Goal: Information Seeking & Learning: Learn about a topic

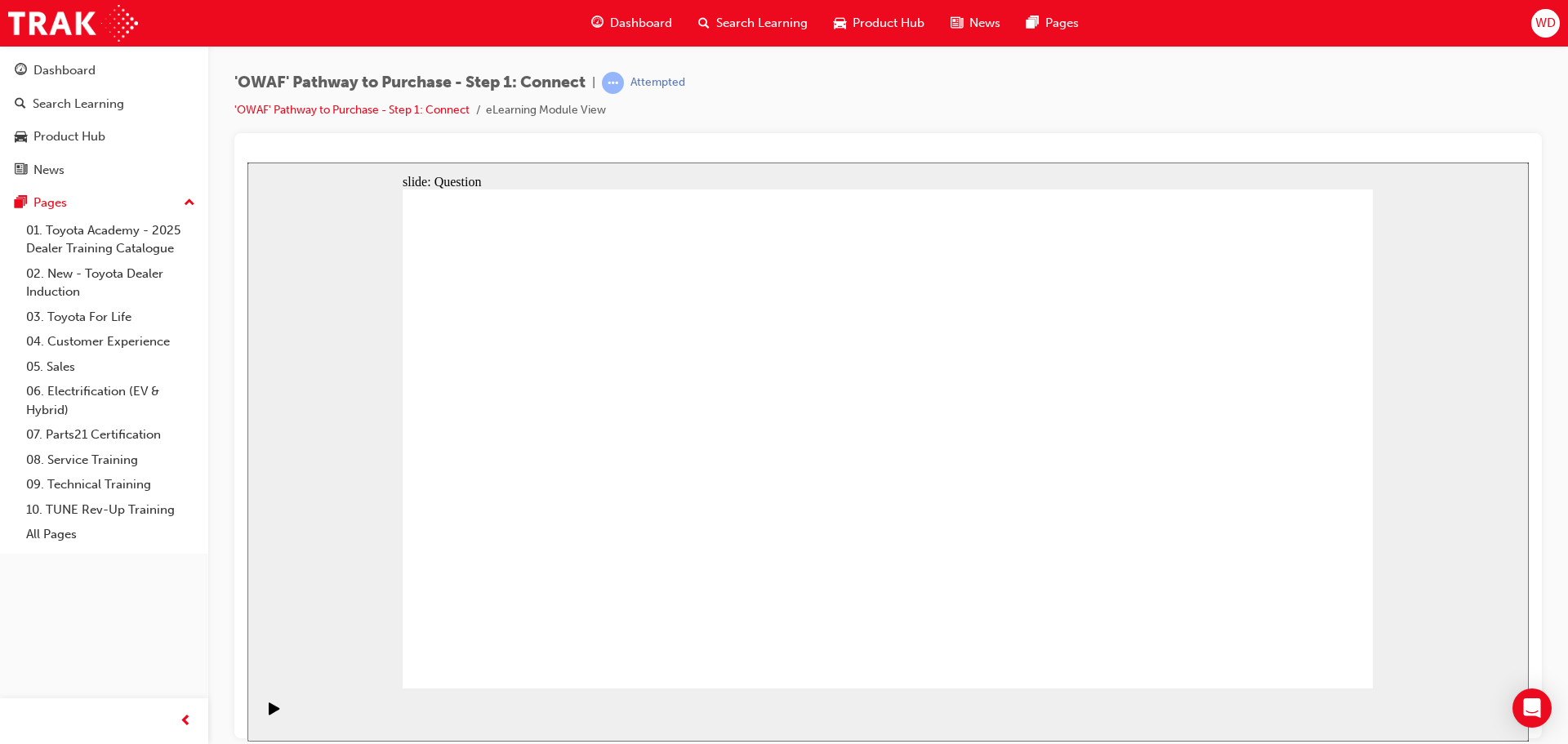
drag, startPoint x: 607, startPoint y: 535, endPoint x: 595, endPoint y: 434, distance: 101.7
drag, startPoint x: 635, startPoint y: 418, endPoint x: 983, endPoint y: 375, distance: 350.6
drag, startPoint x: 792, startPoint y: 544, endPoint x: 1181, endPoint y: 375, distance: 424.1
drag, startPoint x: 949, startPoint y: 632, endPoint x: 584, endPoint y: 419, distance: 422.6
drag, startPoint x: 1173, startPoint y: 551, endPoint x: 859, endPoint y: 436, distance: 334.4
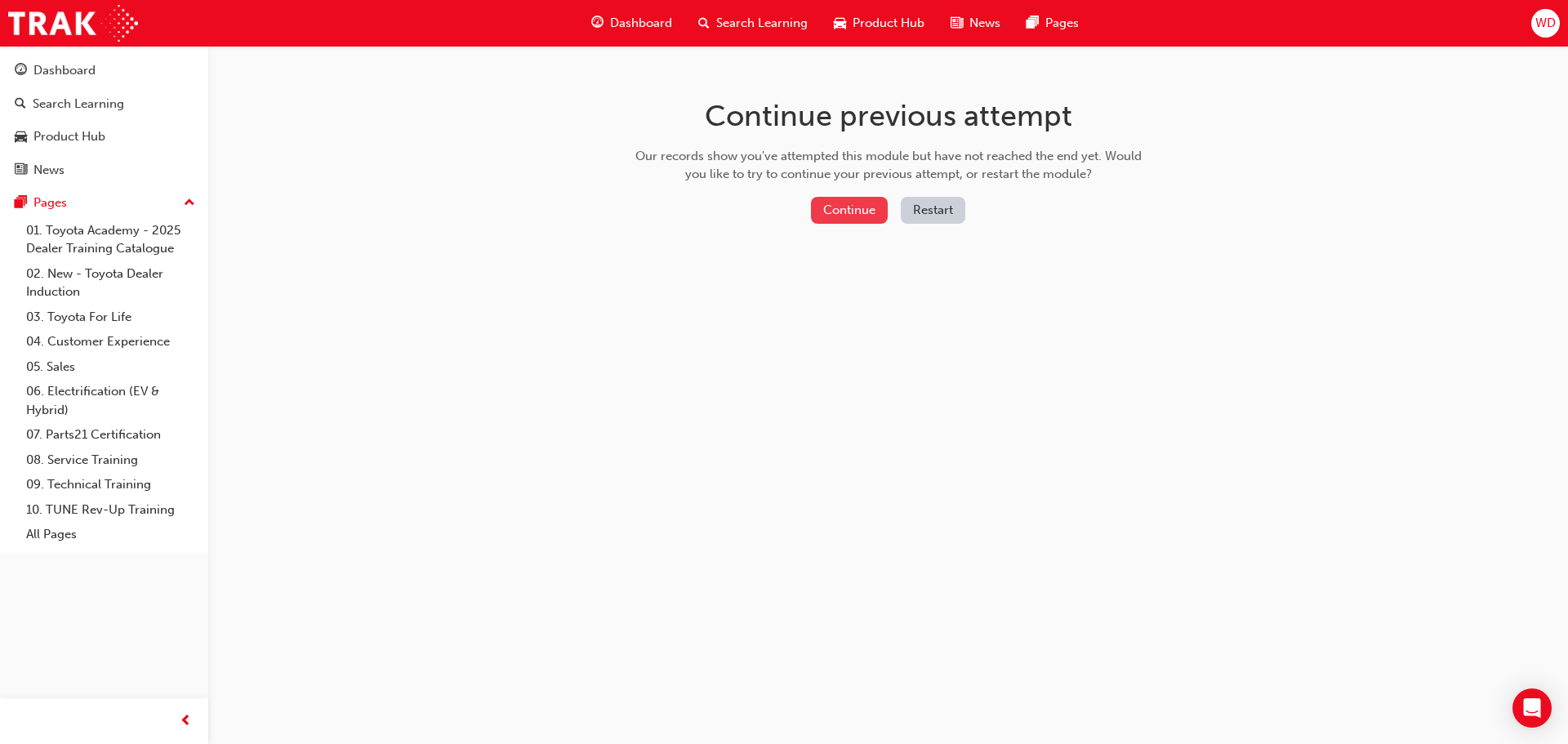
click at [860, 216] on button "Continue" at bounding box center [850, 209] width 77 height 27
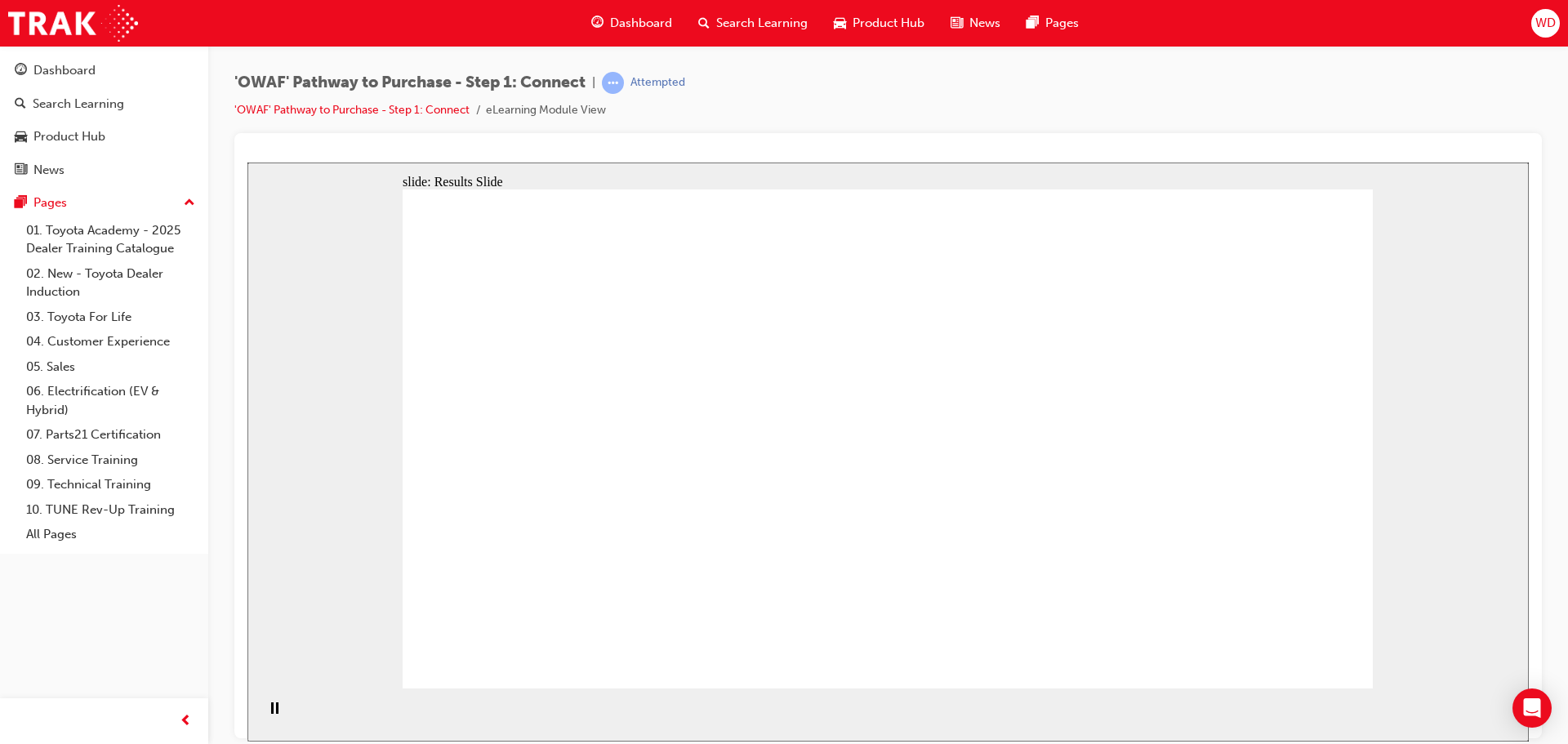
drag, startPoint x: 838, startPoint y: 500, endPoint x: 1001, endPoint y: 457, distance: 168.6
drag, startPoint x: 519, startPoint y: 491, endPoint x: 1068, endPoint y: 339, distance: 569.7
drag, startPoint x: 730, startPoint y: 487, endPoint x: 1080, endPoint y: 579, distance: 361.9
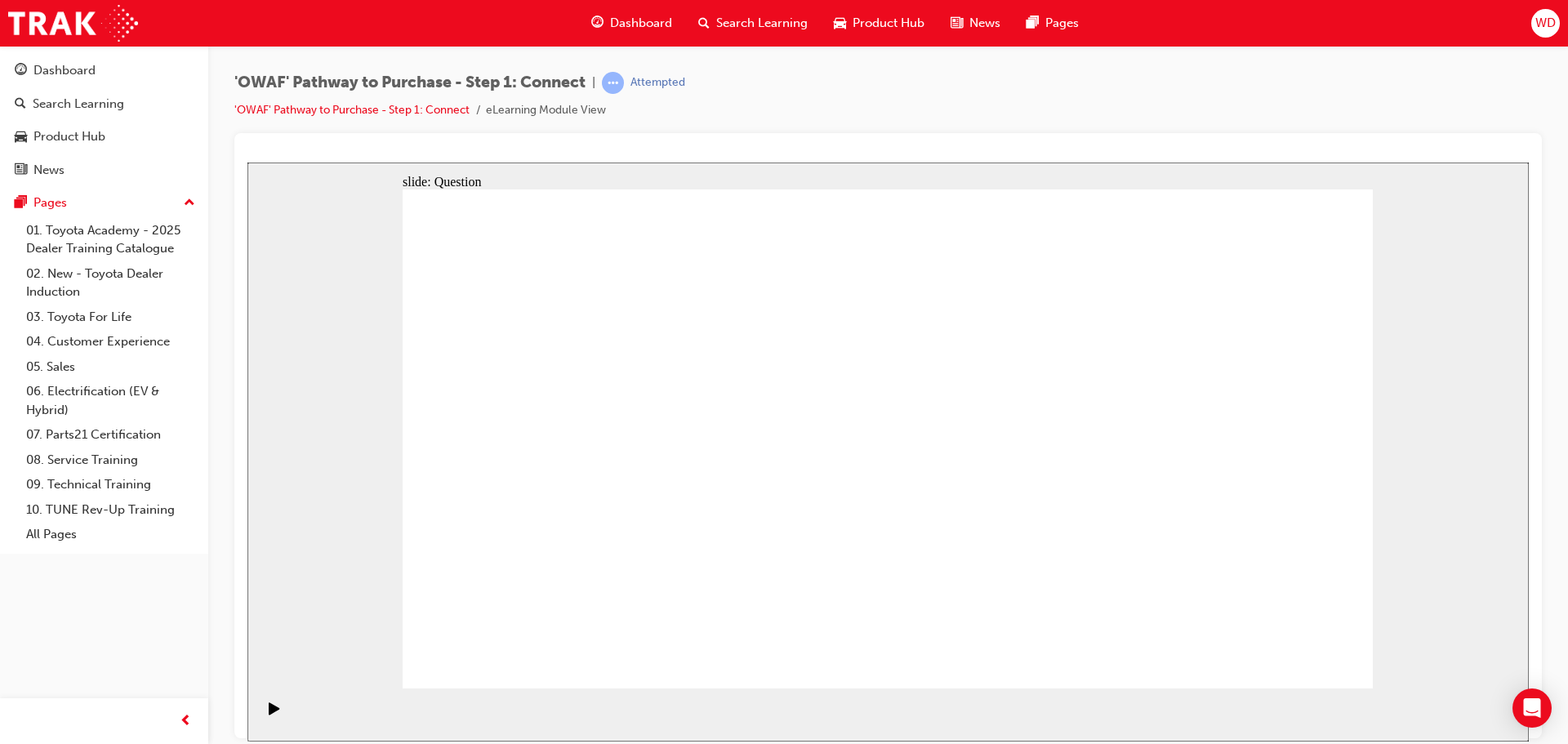
drag, startPoint x: 661, startPoint y: 514, endPoint x: 1178, endPoint y: 579, distance: 521.1
drag, startPoint x: 1224, startPoint y: 545, endPoint x: 1283, endPoint y: 478, distance: 89.3
drag, startPoint x: 1162, startPoint y: 562, endPoint x: 1208, endPoint y: 561, distance: 46.0
drag, startPoint x: 1040, startPoint y: 498, endPoint x: 1064, endPoint y: 461, distance: 44.1
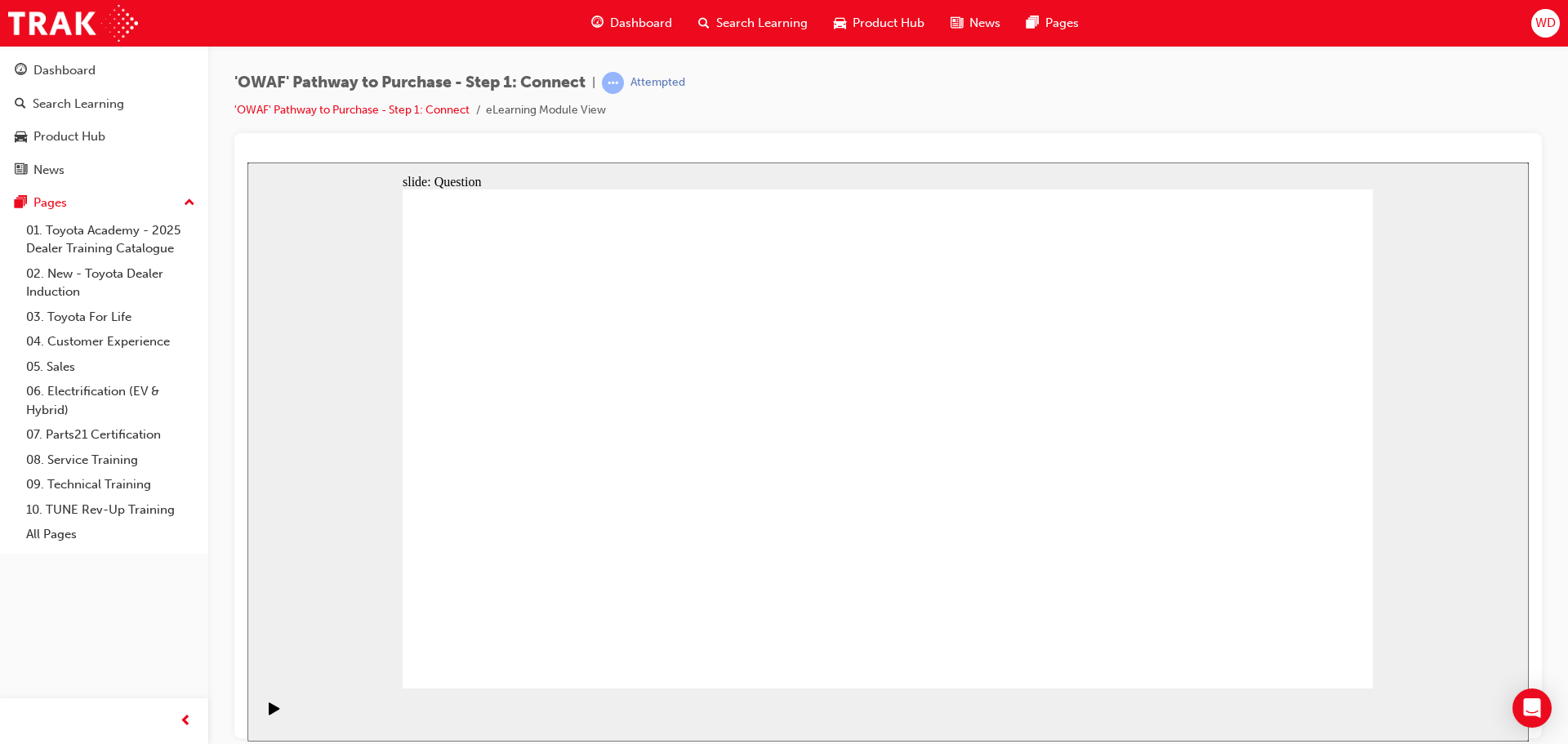
drag, startPoint x: 1028, startPoint y: 348, endPoint x: 887, endPoint y: 518, distance: 220.9
drag, startPoint x: 538, startPoint y: 616, endPoint x: 1010, endPoint y: 381, distance: 527.3
drag, startPoint x: 690, startPoint y: 600, endPoint x: 1113, endPoint y: 296, distance: 520.9
drag, startPoint x: 1153, startPoint y: 428, endPoint x: 1255, endPoint y: 375, distance: 114.9
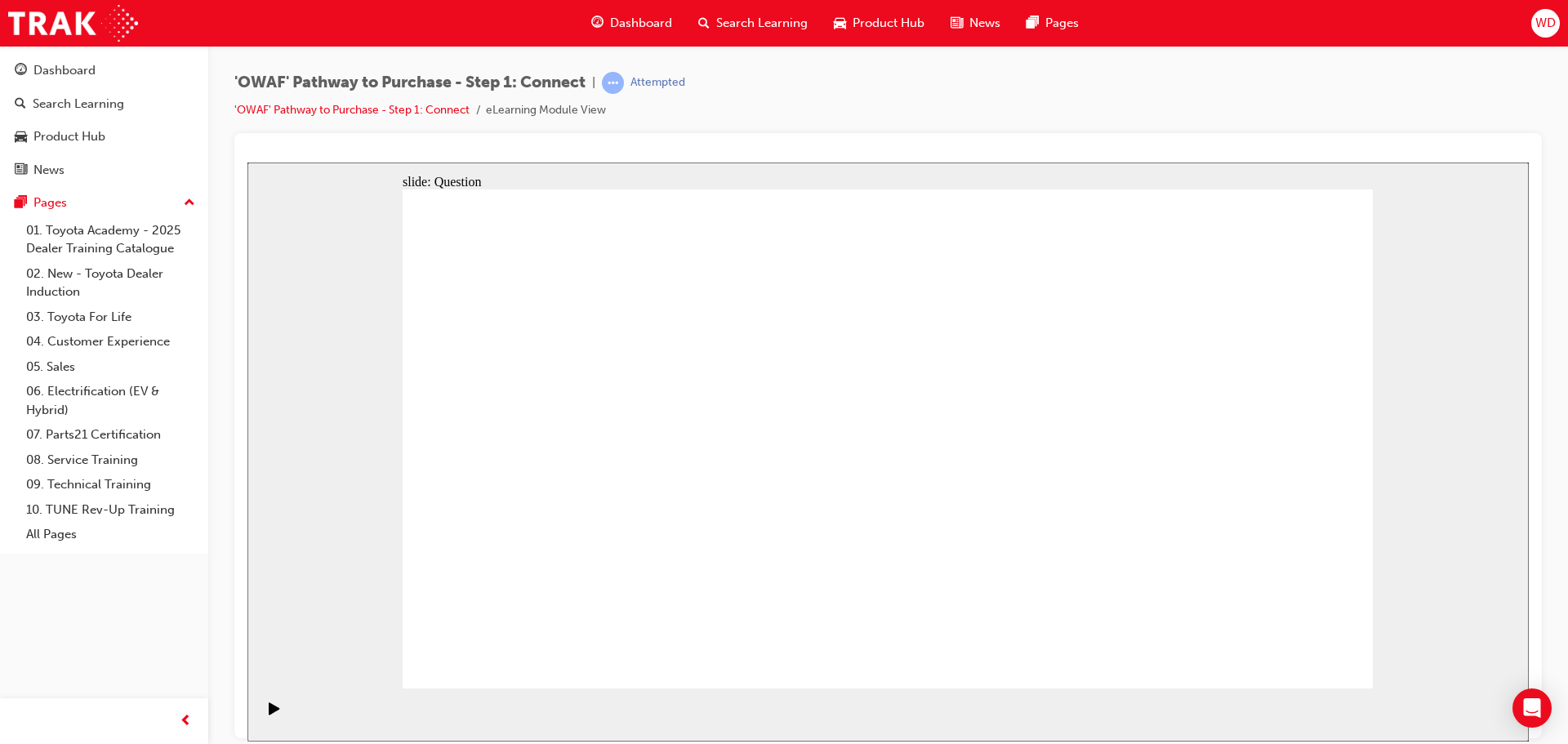
drag, startPoint x: 1269, startPoint y: 481, endPoint x: 964, endPoint y: 494, distance: 305.3
drag, startPoint x: 1241, startPoint y: 480, endPoint x: 651, endPoint y: 481, distance: 590.0
drag, startPoint x: 1173, startPoint y: 484, endPoint x: 924, endPoint y: 486, distance: 249.0
drag, startPoint x: 1155, startPoint y: 484, endPoint x: 984, endPoint y: 485, distance: 171.0
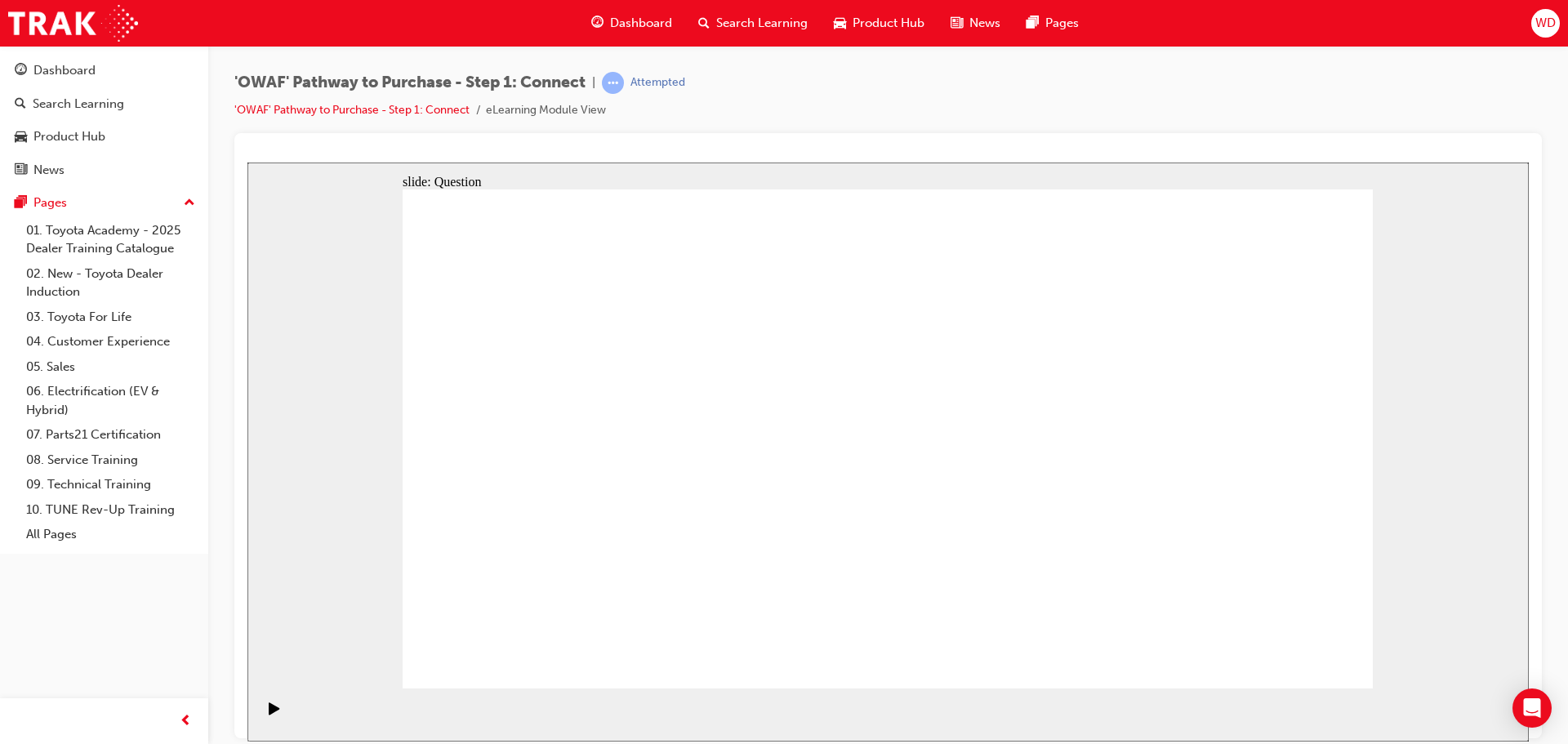
drag, startPoint x: 1238, startPoint y: 481, endPoint x: 938, endPoint y: 488, distance: 300.1
drag, startPoint x: 1248, startPoint y: 487, endPoint x: 615, endPoint y: 489, distance: 633.0
drag, startPoint x: 1185, startPoint y: 477, endPoint x: 543, endPoint y: 482, distance: 642.0
drag, startPoint x: 1126, startPoint y: 473, endPoint x: 495, endPoint y: 485, distance: 631.1
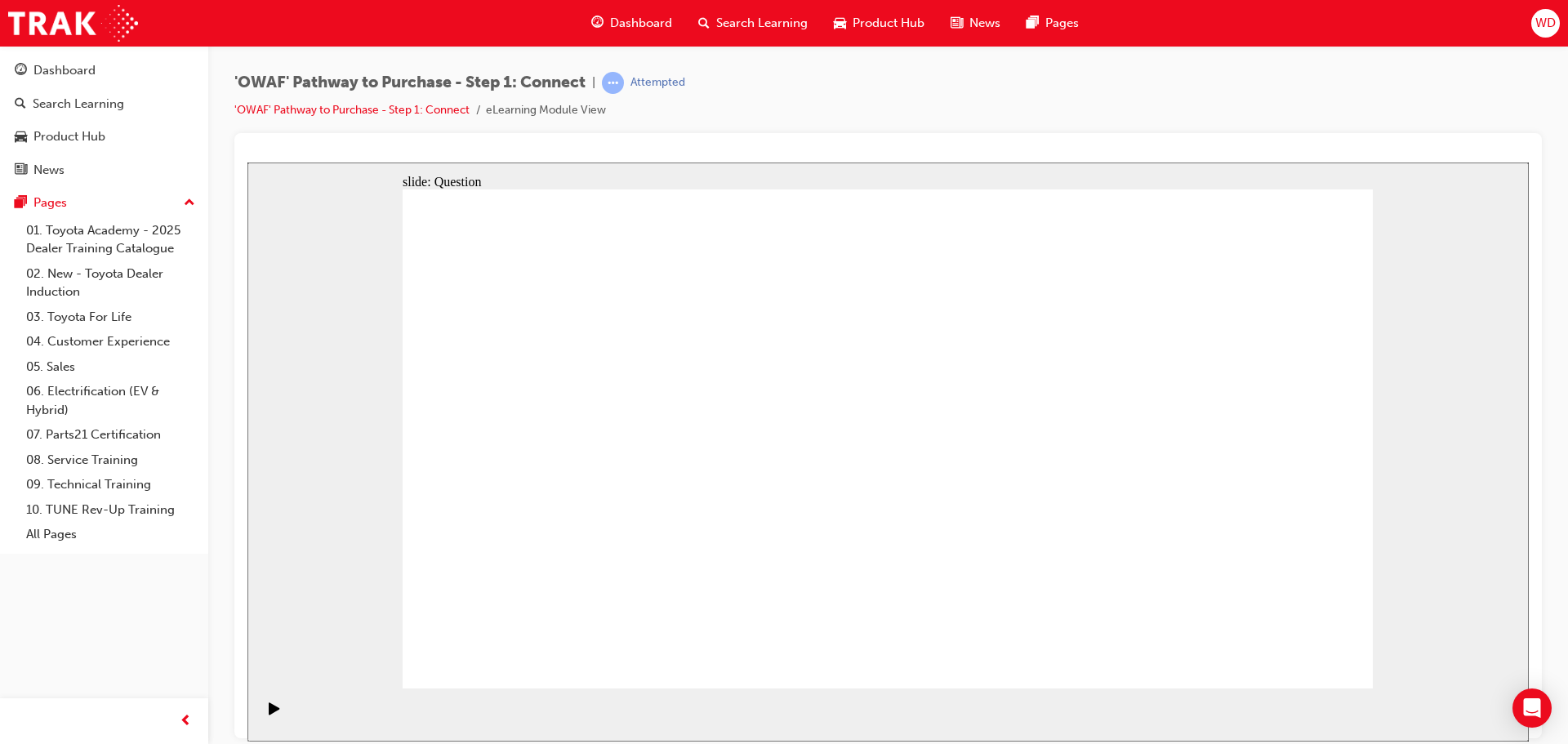
radio input "true"
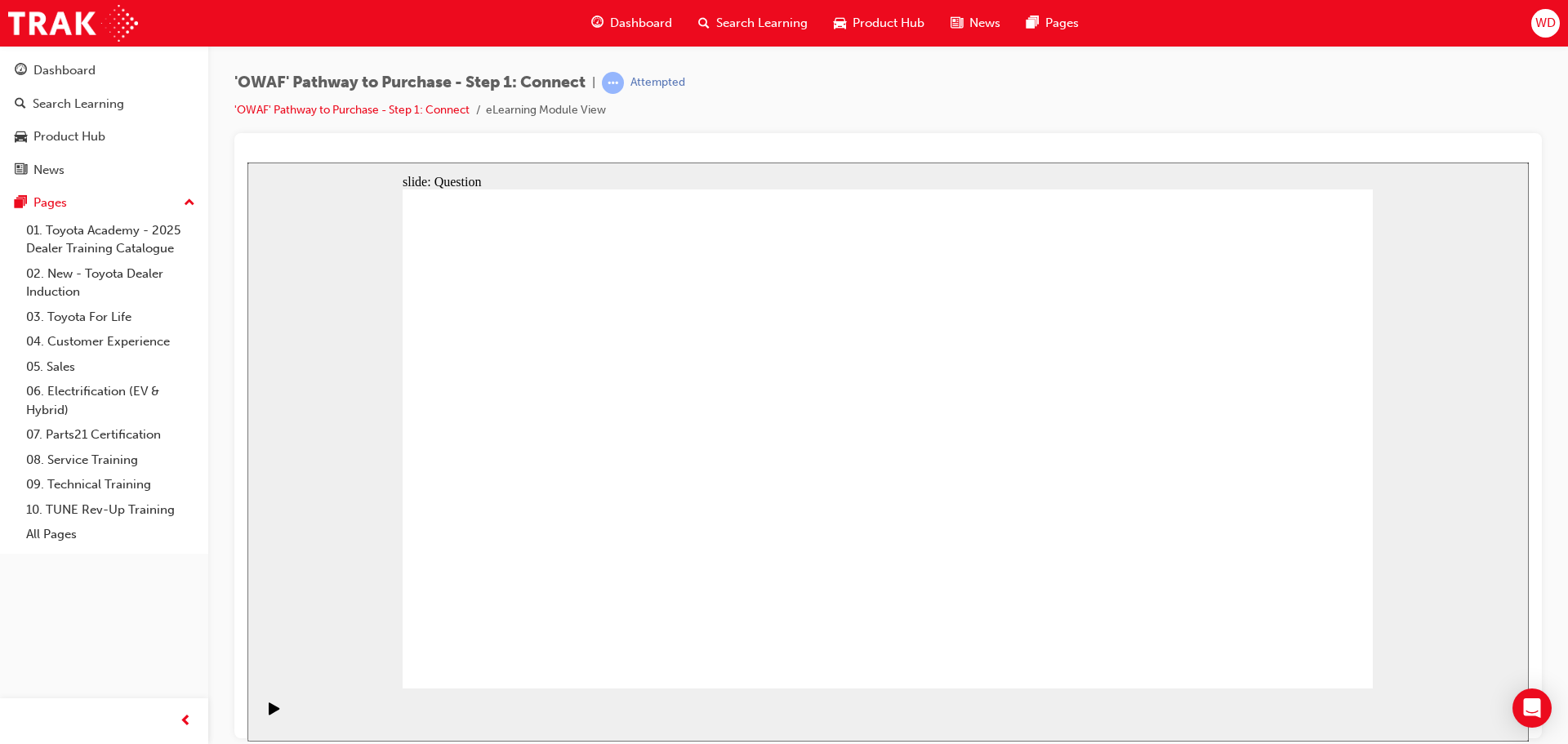
checkbox input "true"
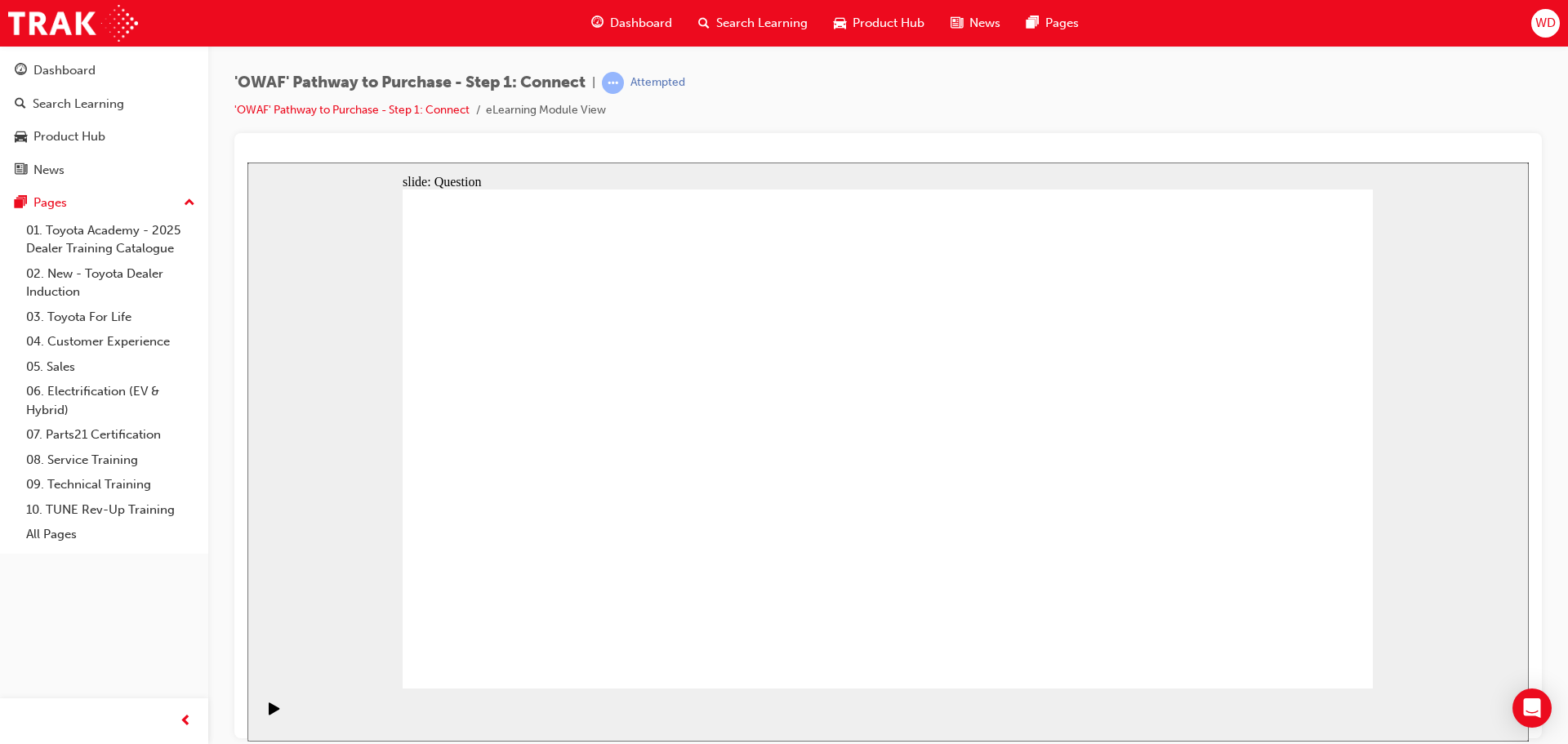
checkbox input "true"
drag, startPoint x: 620, startPoint y: 592, endPoint x: 934, endPoint y: 386, distance: 375.5
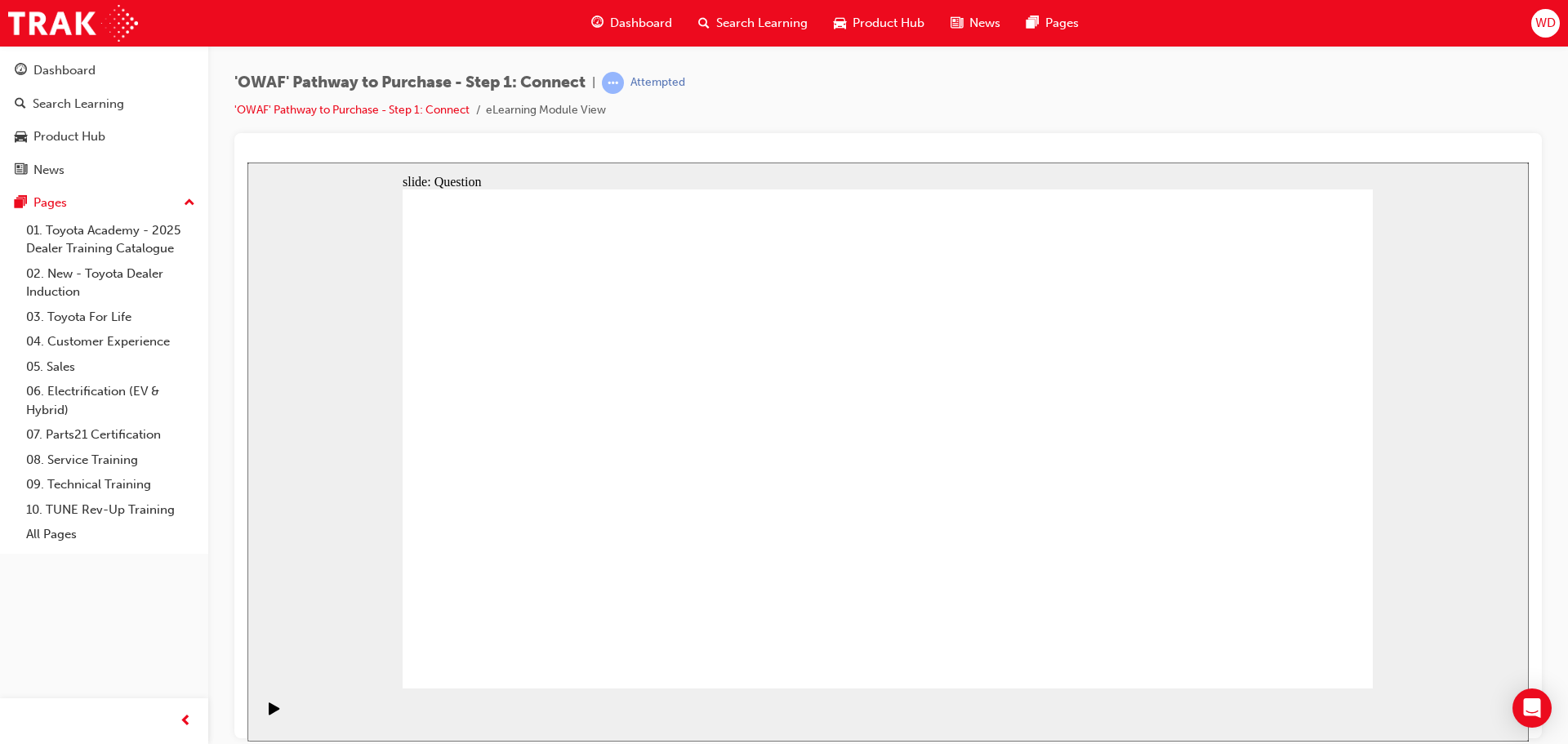
drag, startPoint x: 797, startPoint y: 628, endPoint x: 1109, endPoint y: 369, distance: 405.5
drag, startPoint x: 933, startPoint y: 573, endPoint x: 605, endPoint y: 424, distance: 360.3
drag, startPoint x: 1129, startPoint y: 551, endPoint x: 985, endPoint y: 504, distance: 151.5
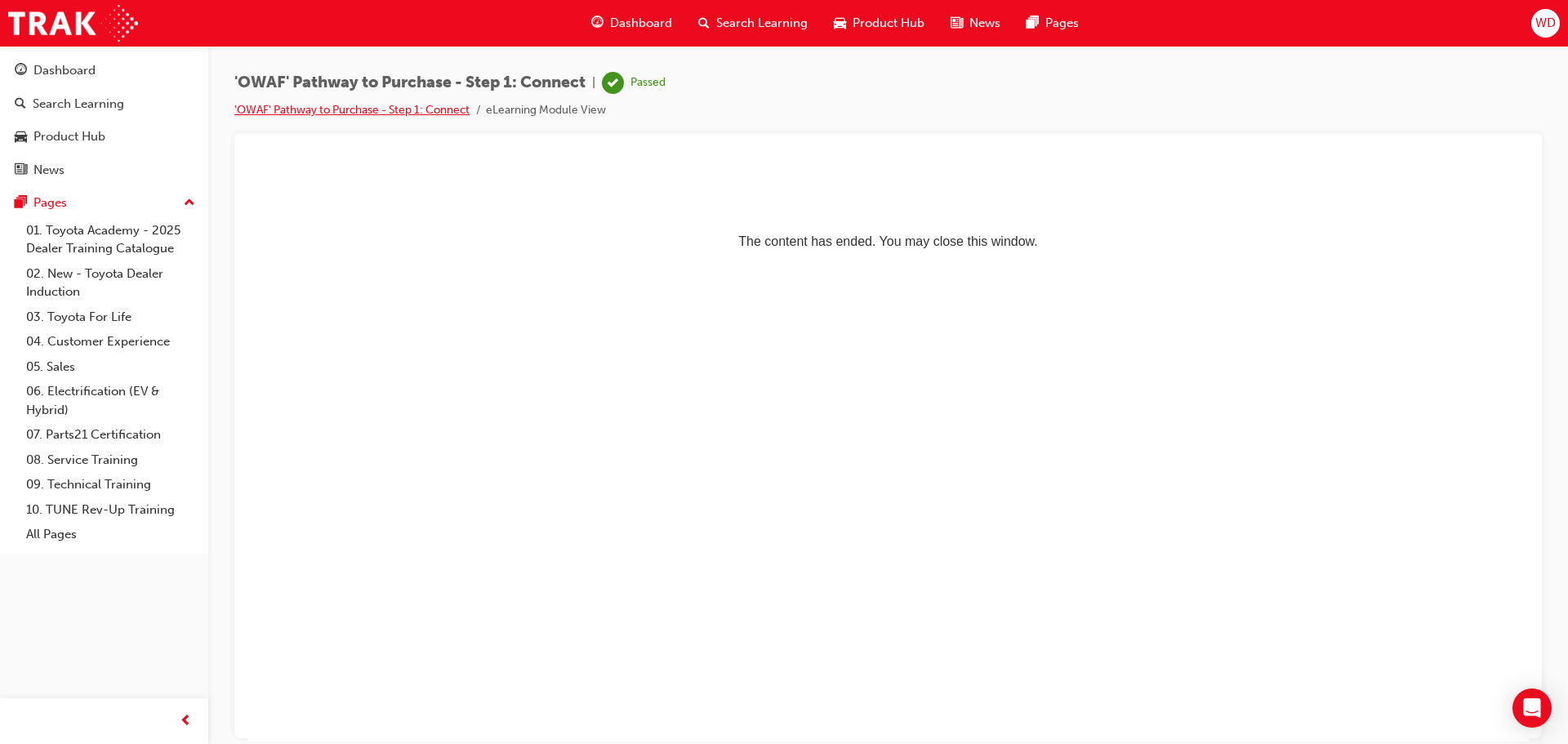
click at [296, 104] on link "'OWAF' Pathway to Purchase - Step 1: Connect" at bounding box center [352, 110] width 235 height 14
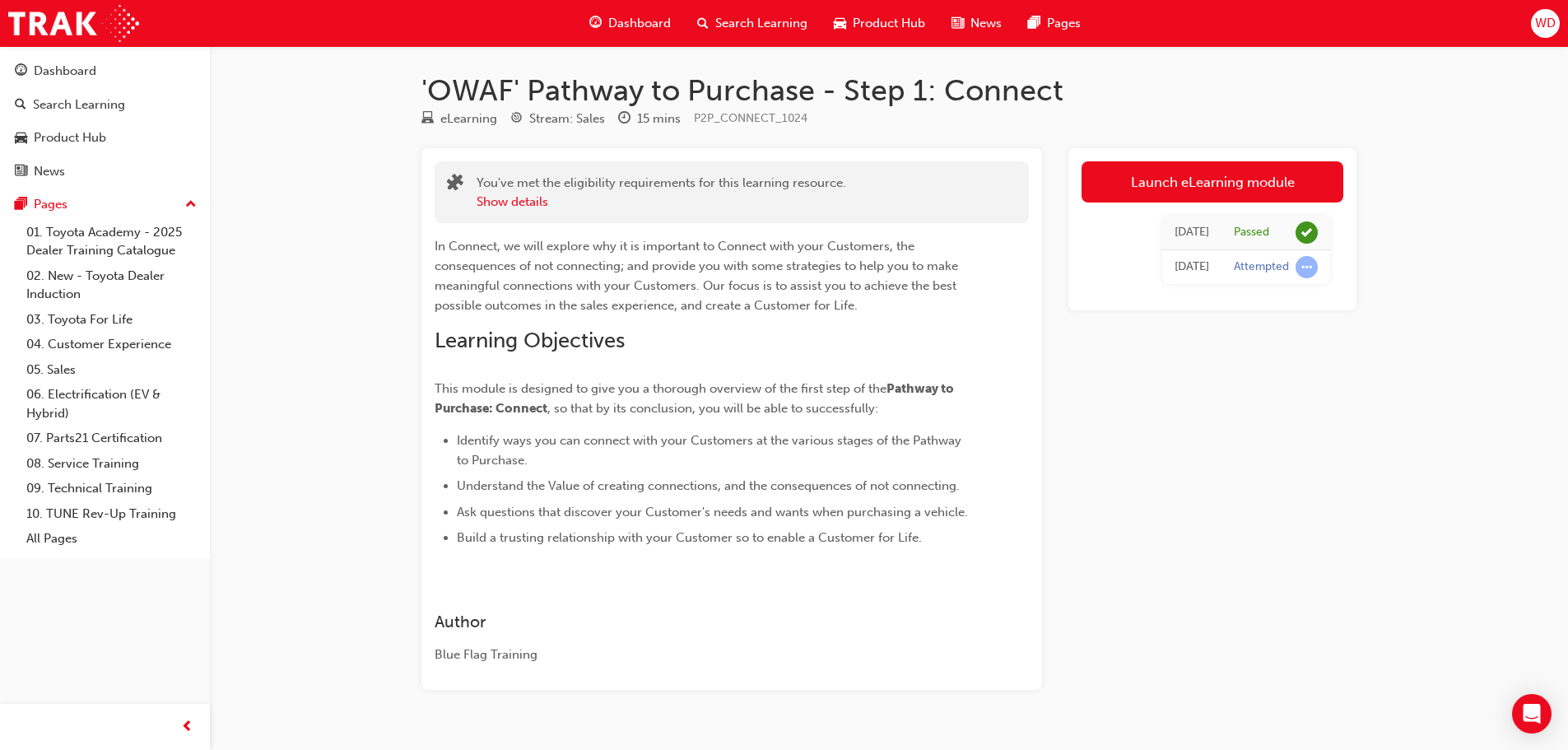
click at [1201, 268] on div "[DATE]" at bounding box center [1191, 267] width 35 height 19
click at [1273, 267] on div "Attempted" at bounding box center [1261, 268] width 55 height 16
click at [1306, 271] on span "learningRecordVerb_ATTEMPT-icon" at bounding box center [1307, 267] width 22 height 22
click at [1254, 181] on link "Launch eLearning module" at bounding box center [1212, 181] width 261 height 41
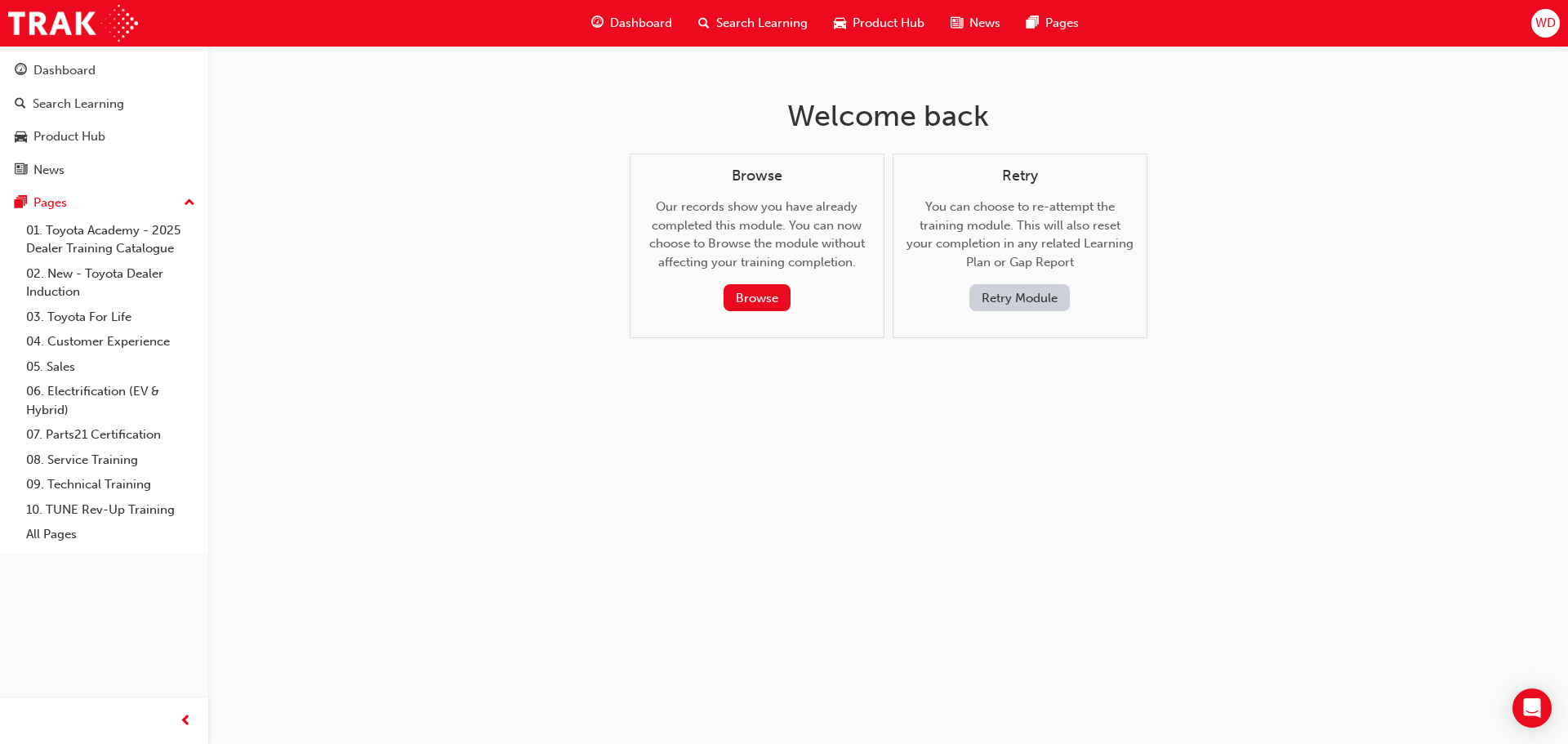
click at [1047, 295] on button "Retry Module" at bounding box center [1019, 297] width 101 height 27
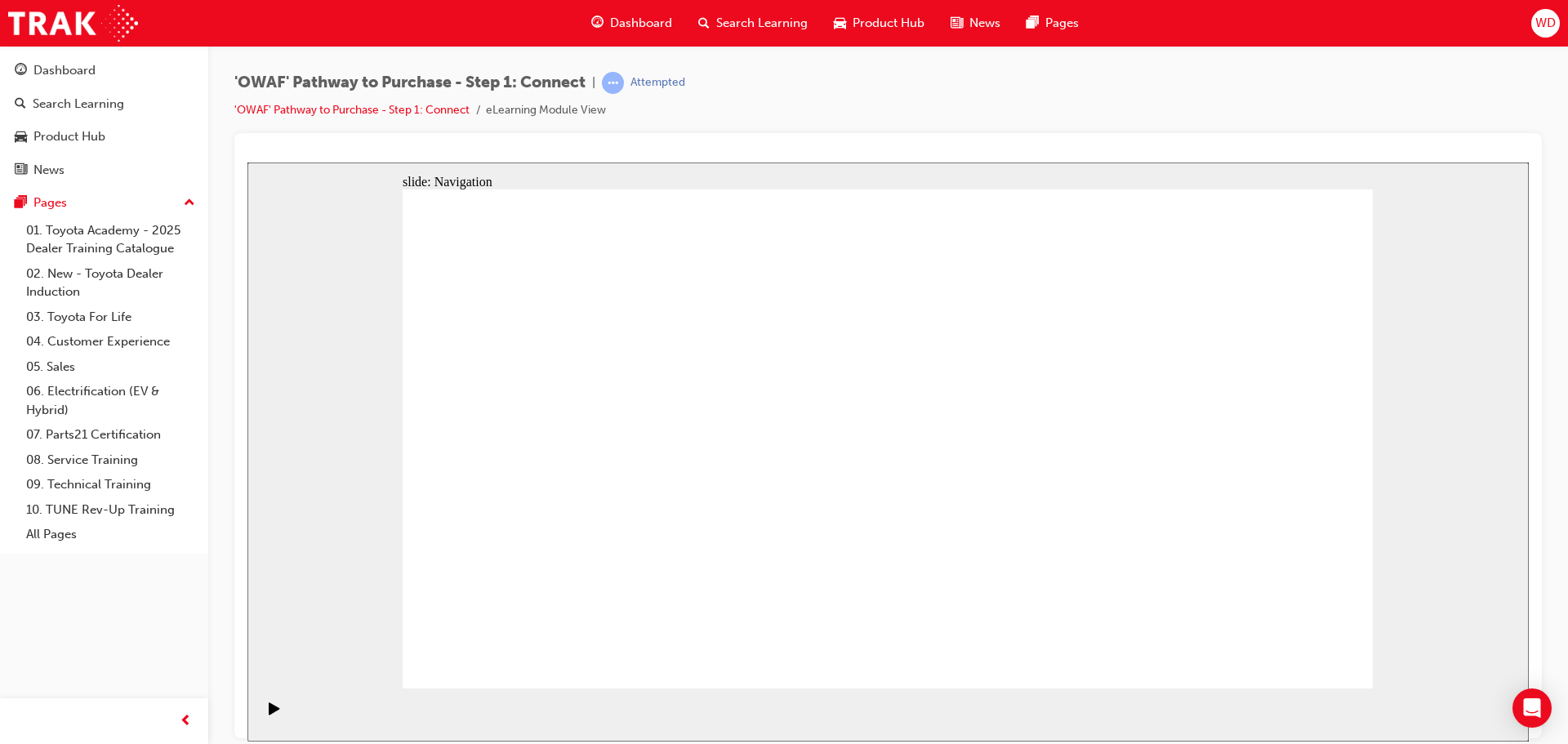
click at [643, 13] on div "Dashboard" at bounding box center [632, 24] width 107 height 34
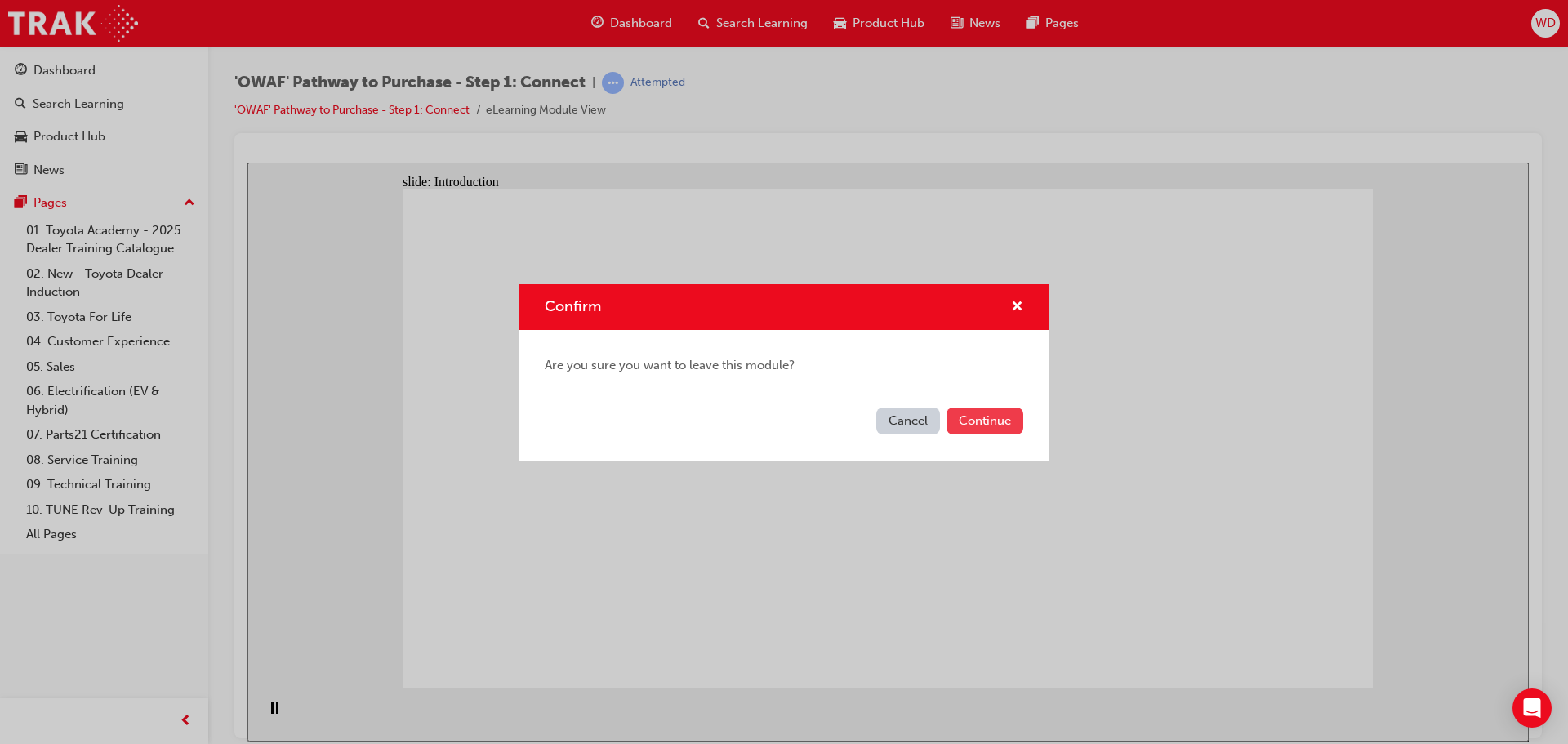
click at [1016, 419] on button "Continue" at bounding box center [985, 420] width 77 height 27
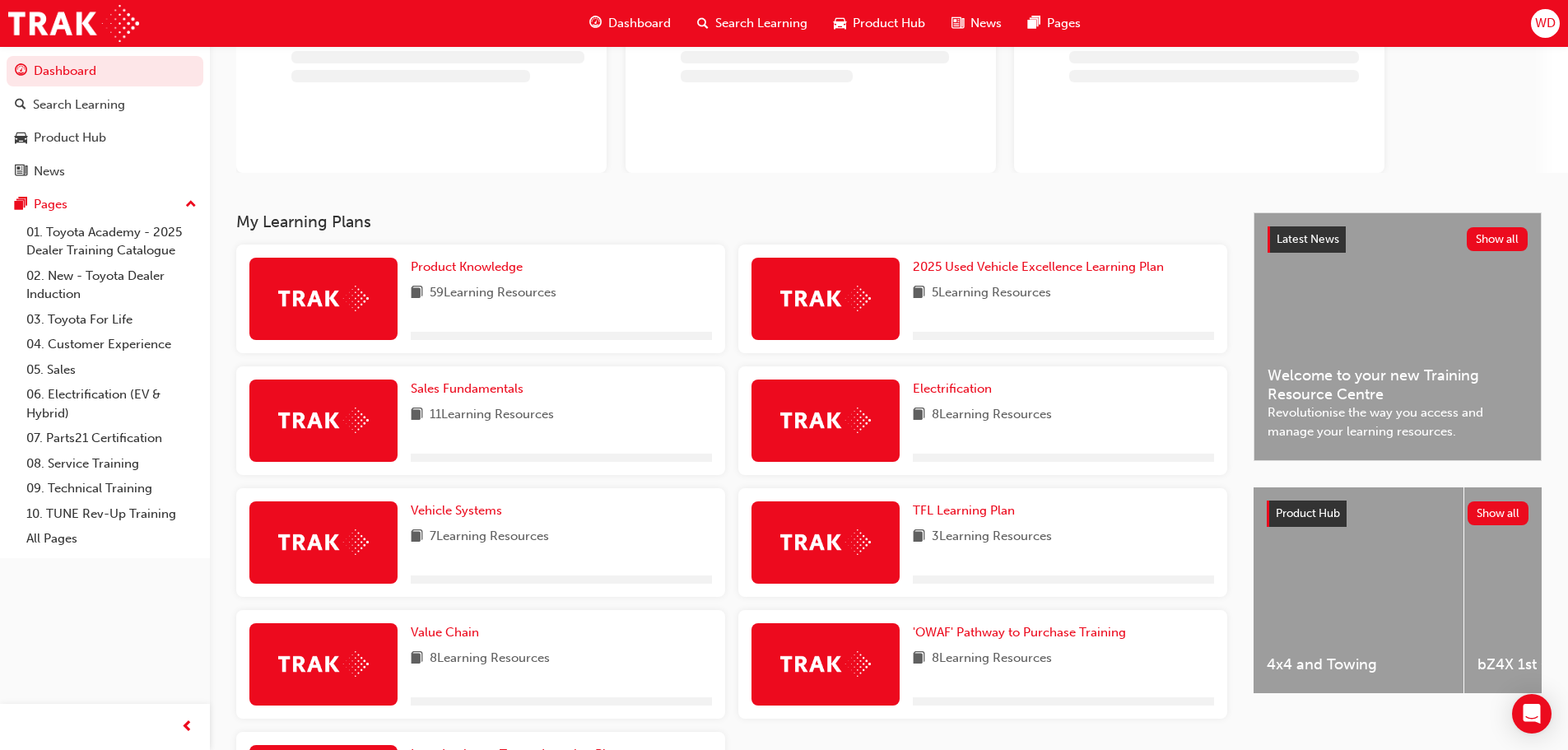
scroll to position [319, 0]
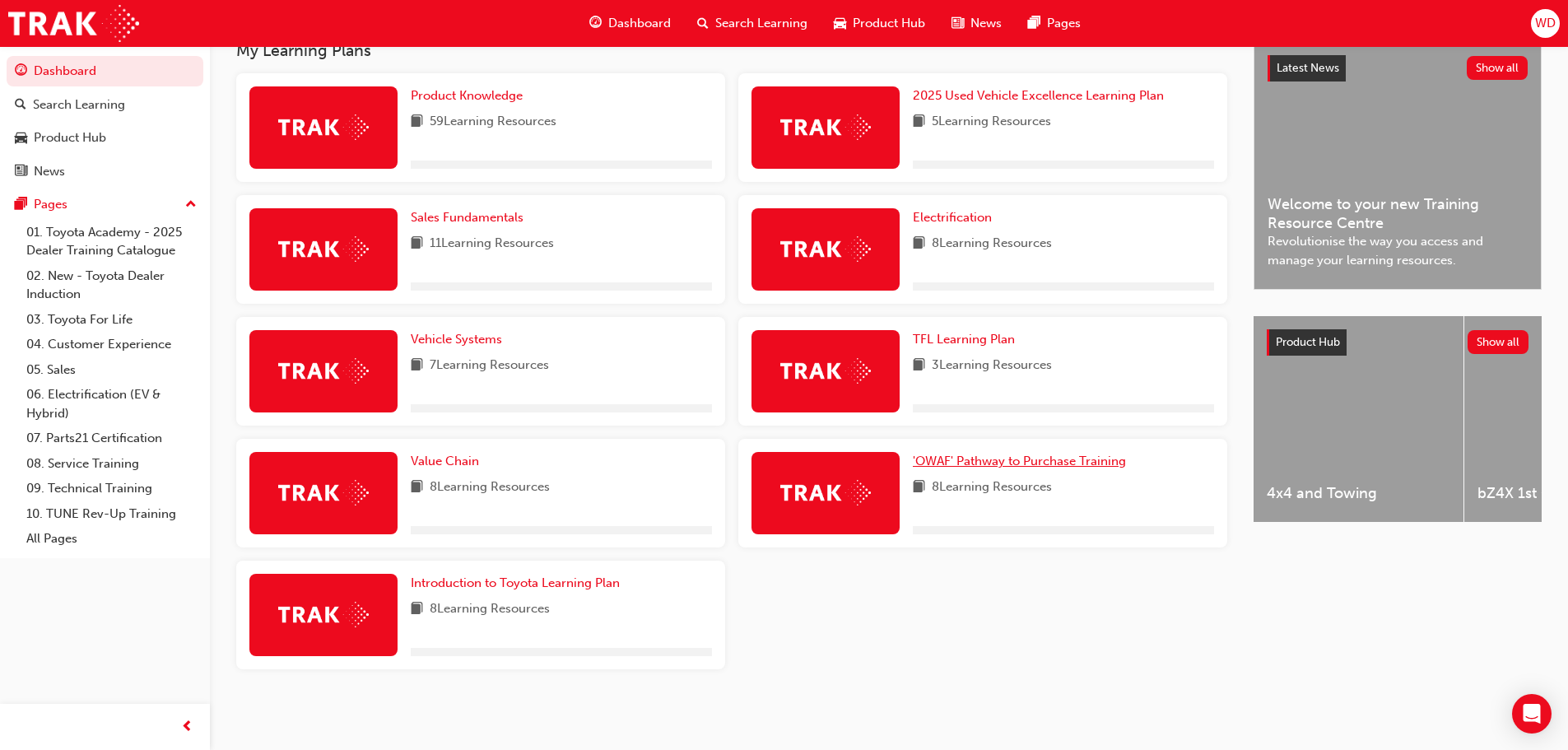
click at [968, 466] on span "'OWAF' Pathway to Purchase Training" at bounding box center [1019, 461] width 213 height 15
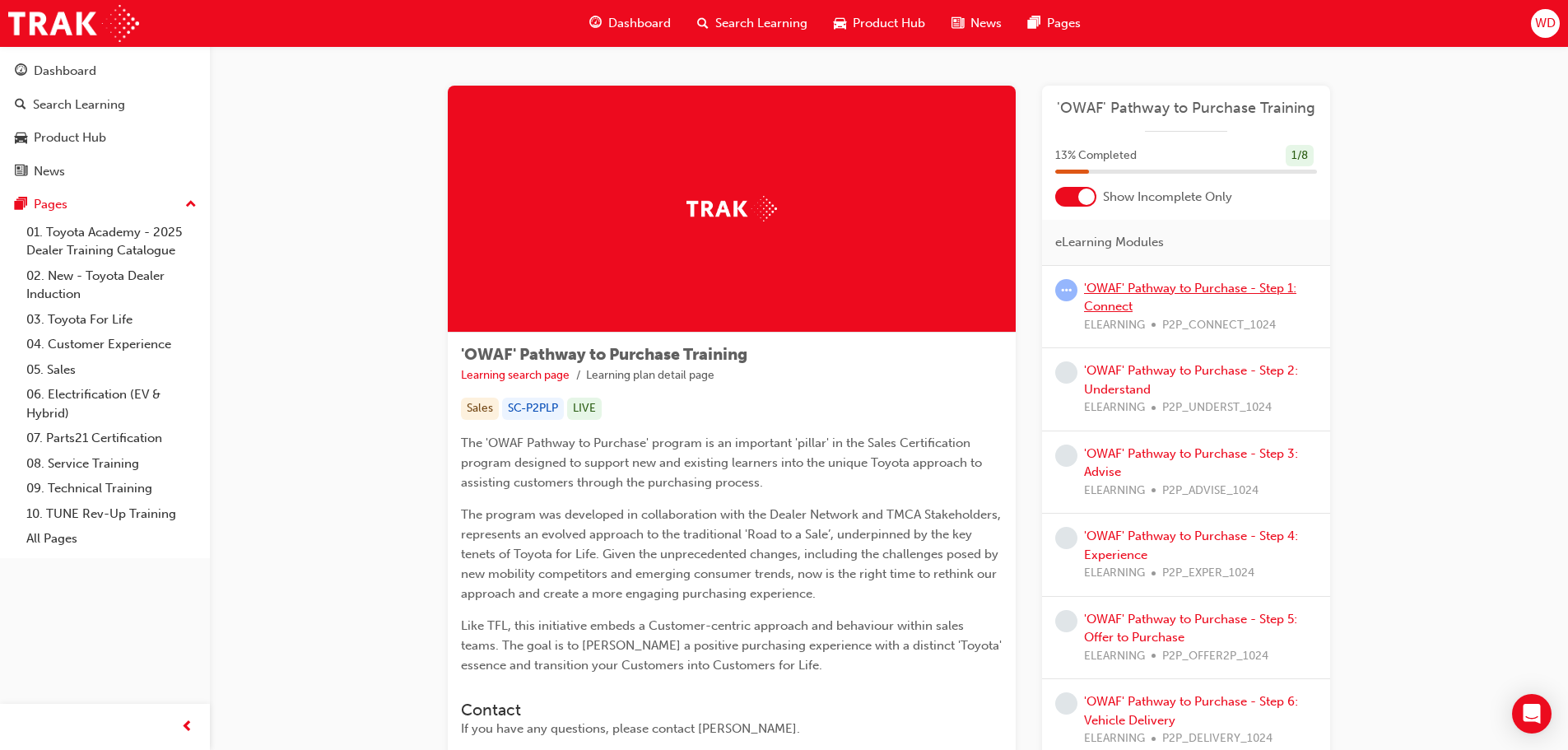
click at [1127, 293] on link "'OWAF' Pathway to Purchase - Step 1: Connect" at bounding box center [1190, 297] width 213 height 34
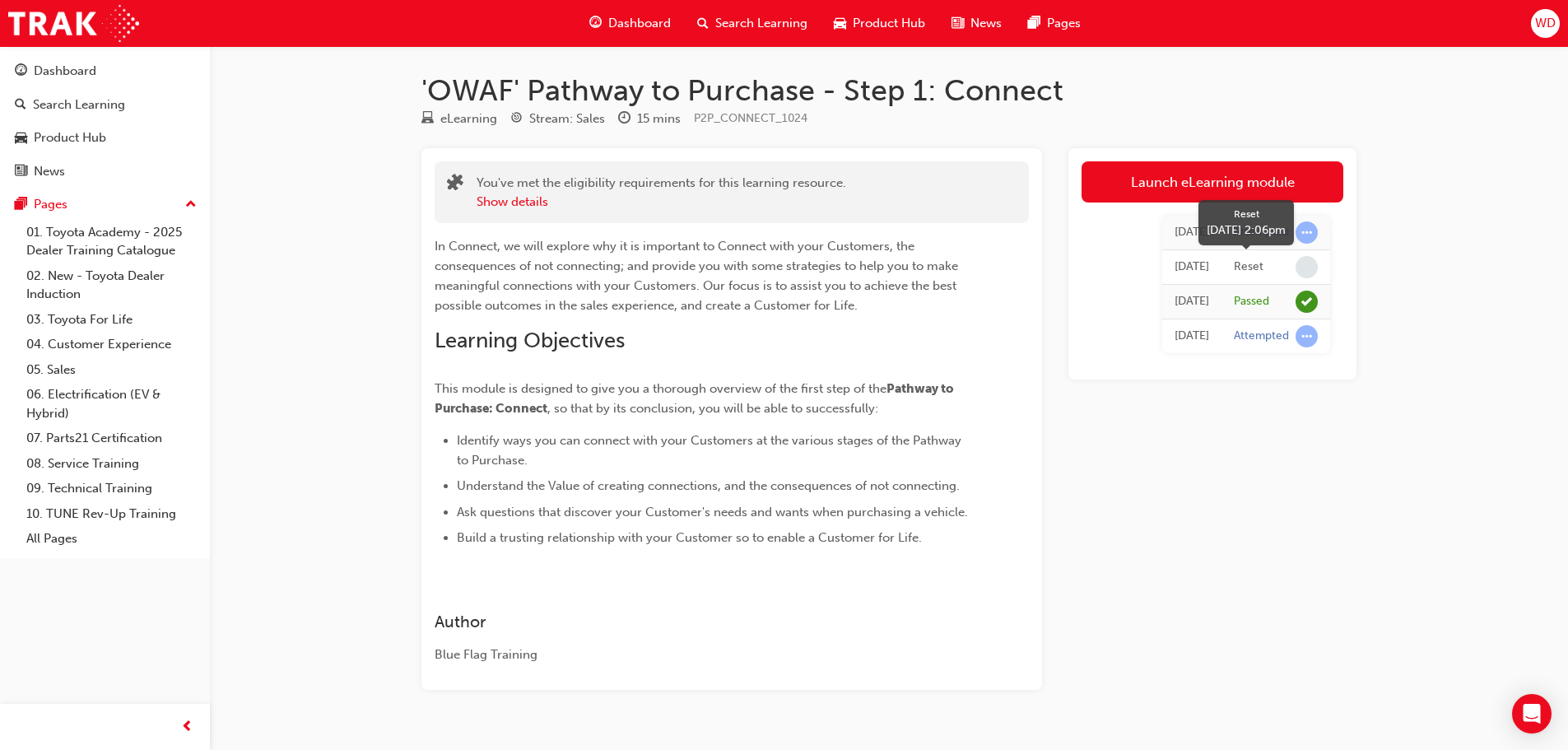
click at [1280, 274] on div "Reset" at bounding box center [1276, 267] width 84 height 22
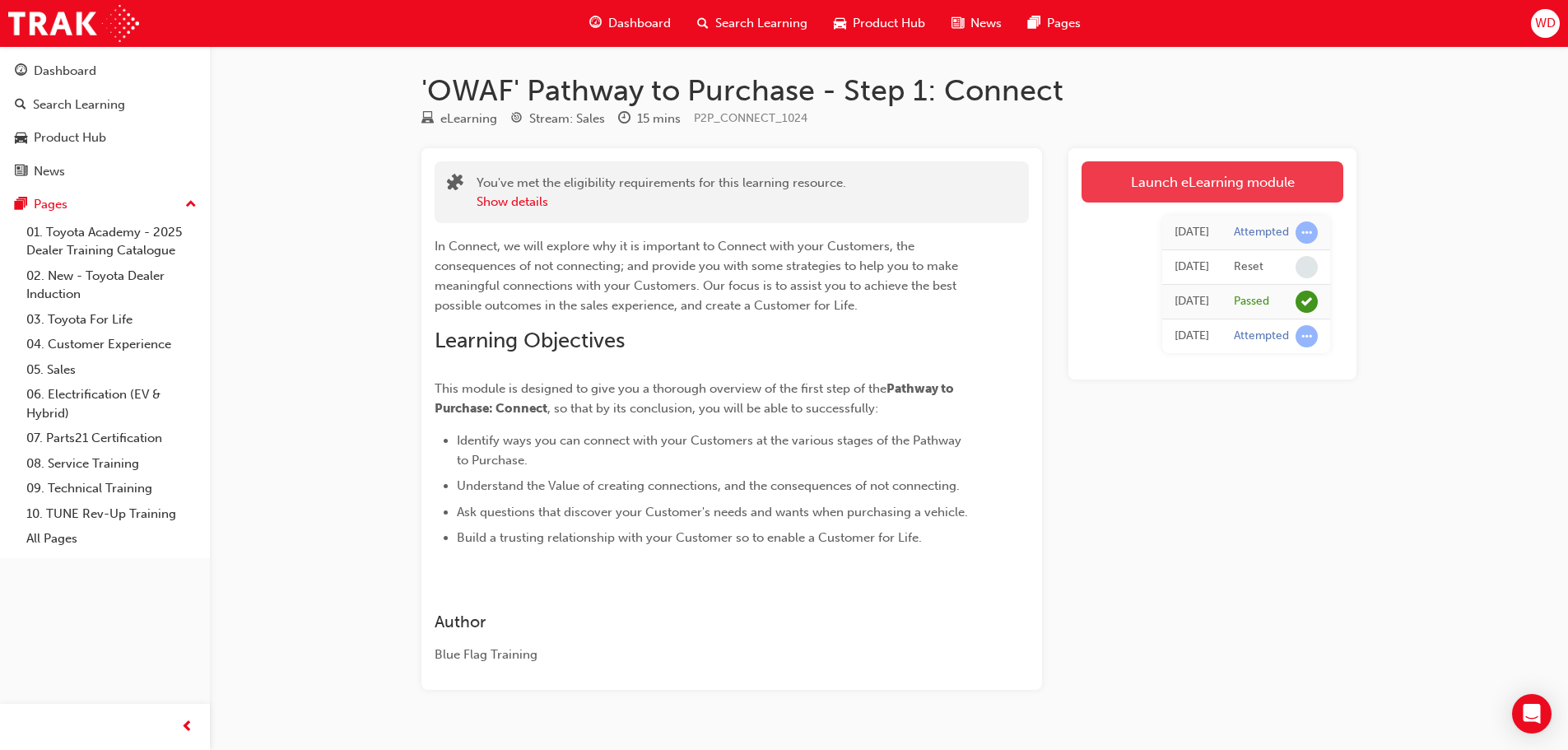
click at [1151, 174] on link "Launch eLearning module" at bounding box center [1212, 181] width 261 height 41
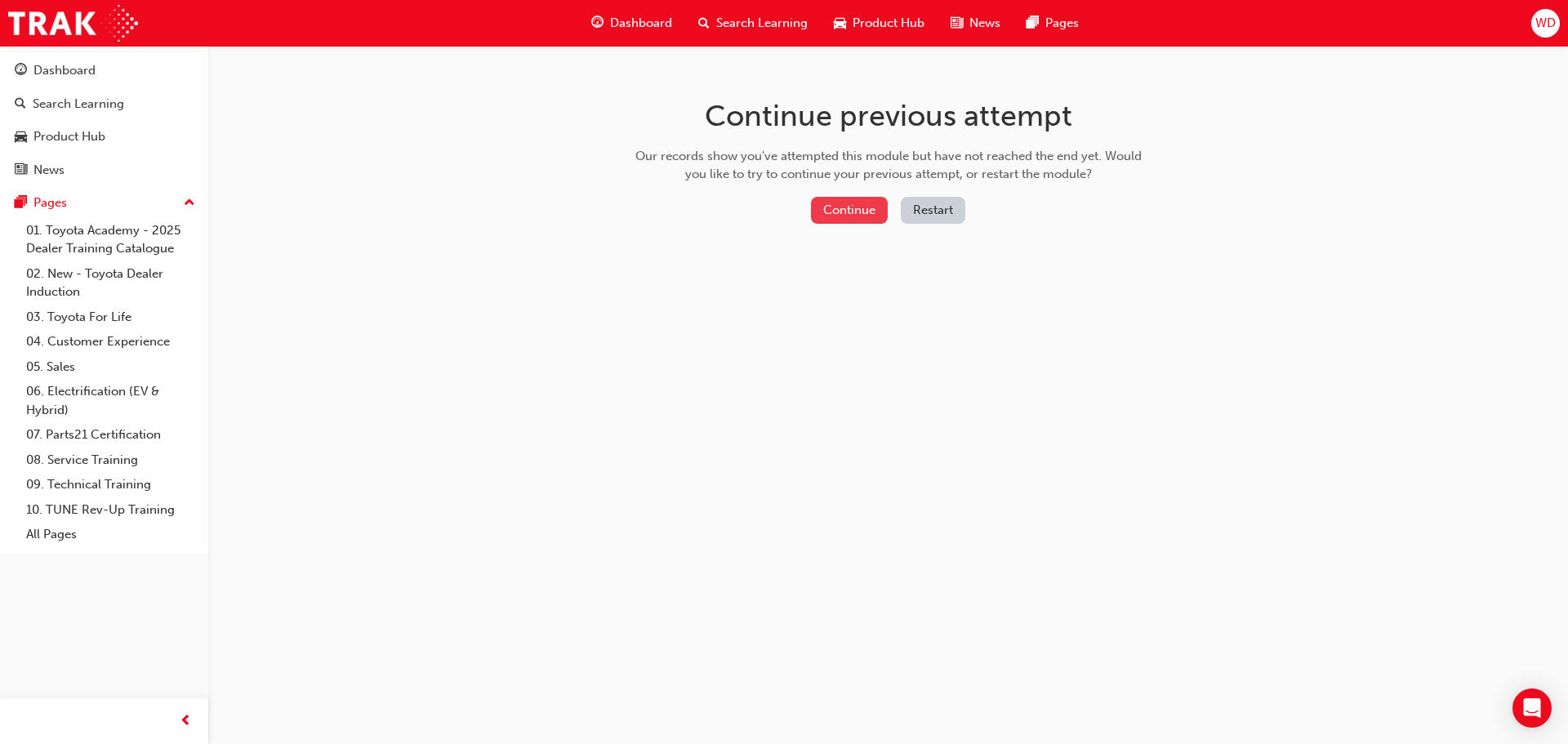
click at [851, 197] on button "Continue" at bounding box center [850, 209] width 77 height 27
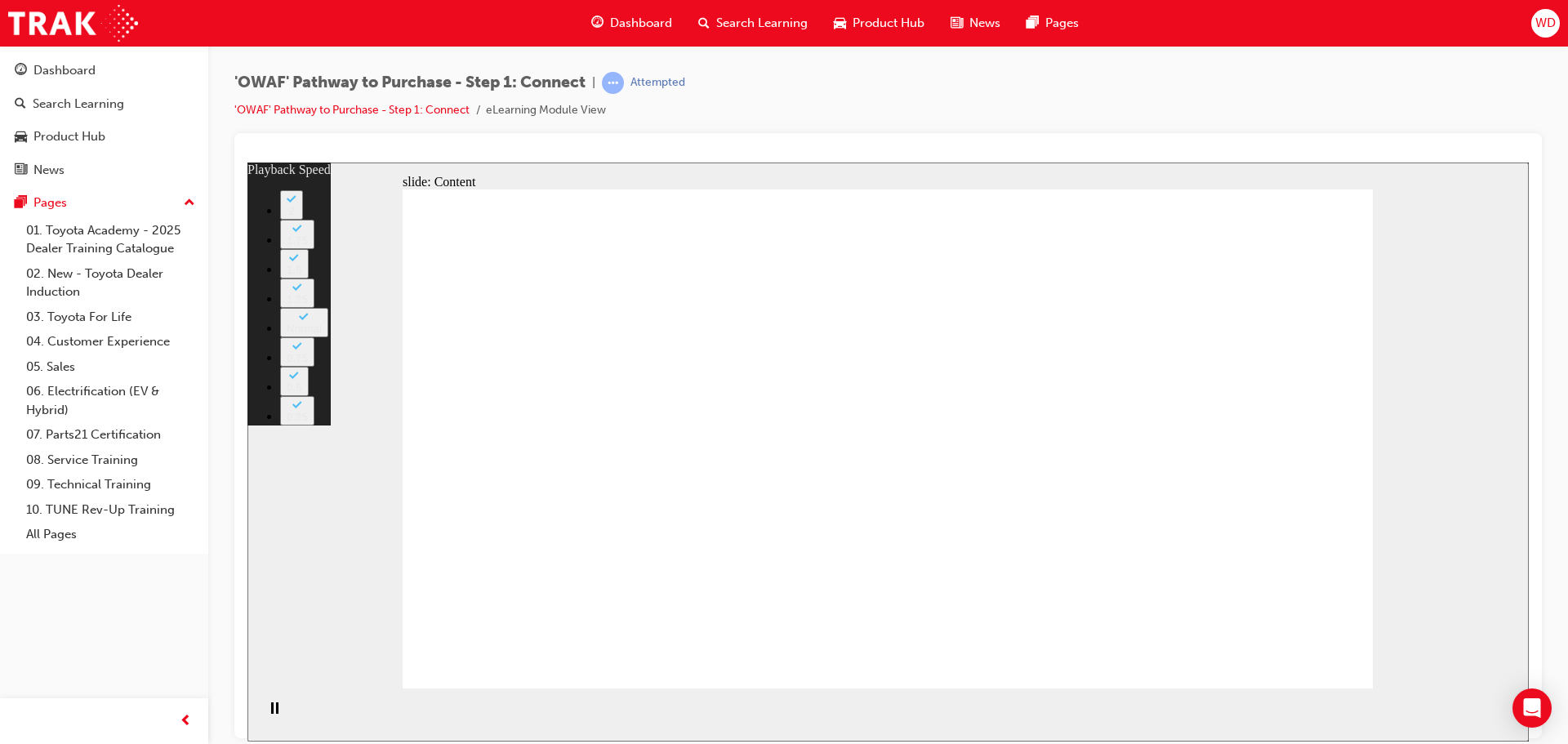
type input "76"
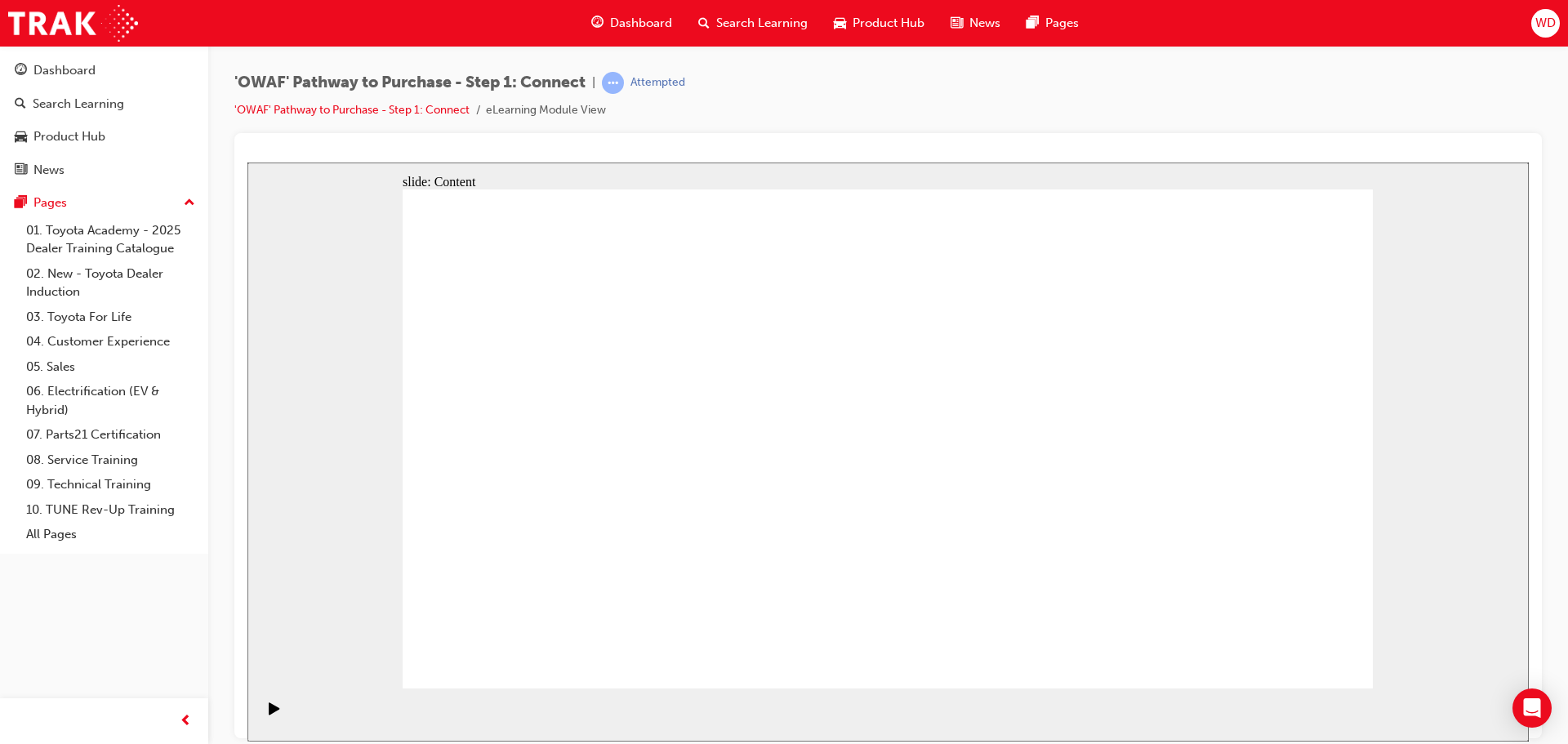
drag, startPoint x: 1097, startPoint y: 275, endPoint x: 1116, endPoint y: 272, distance: 19.2
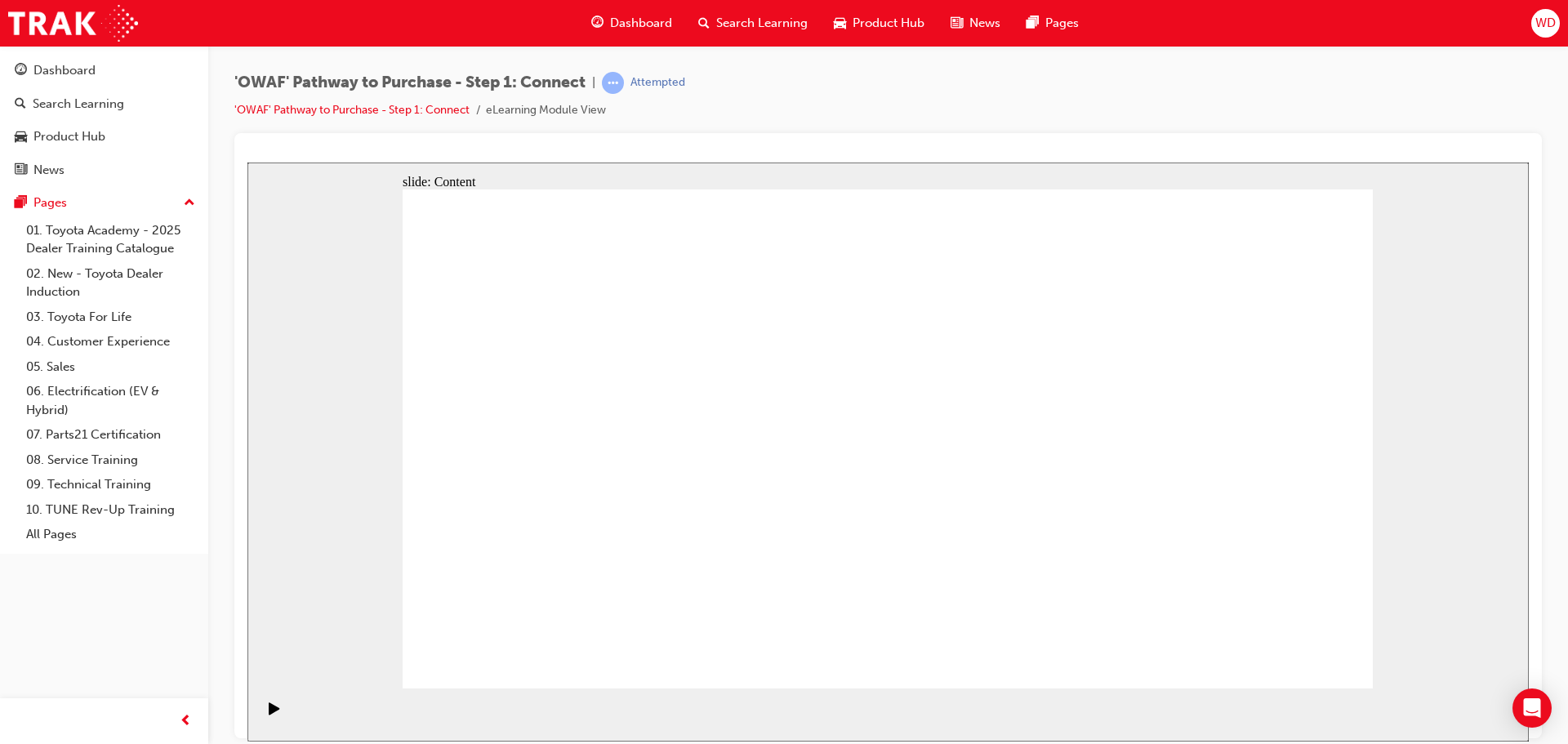
click at [373, 112] on link "'OWAF' Pathway to Purchase - Step 1: Connect" at bounding box center [352, 110] width 235 height 14
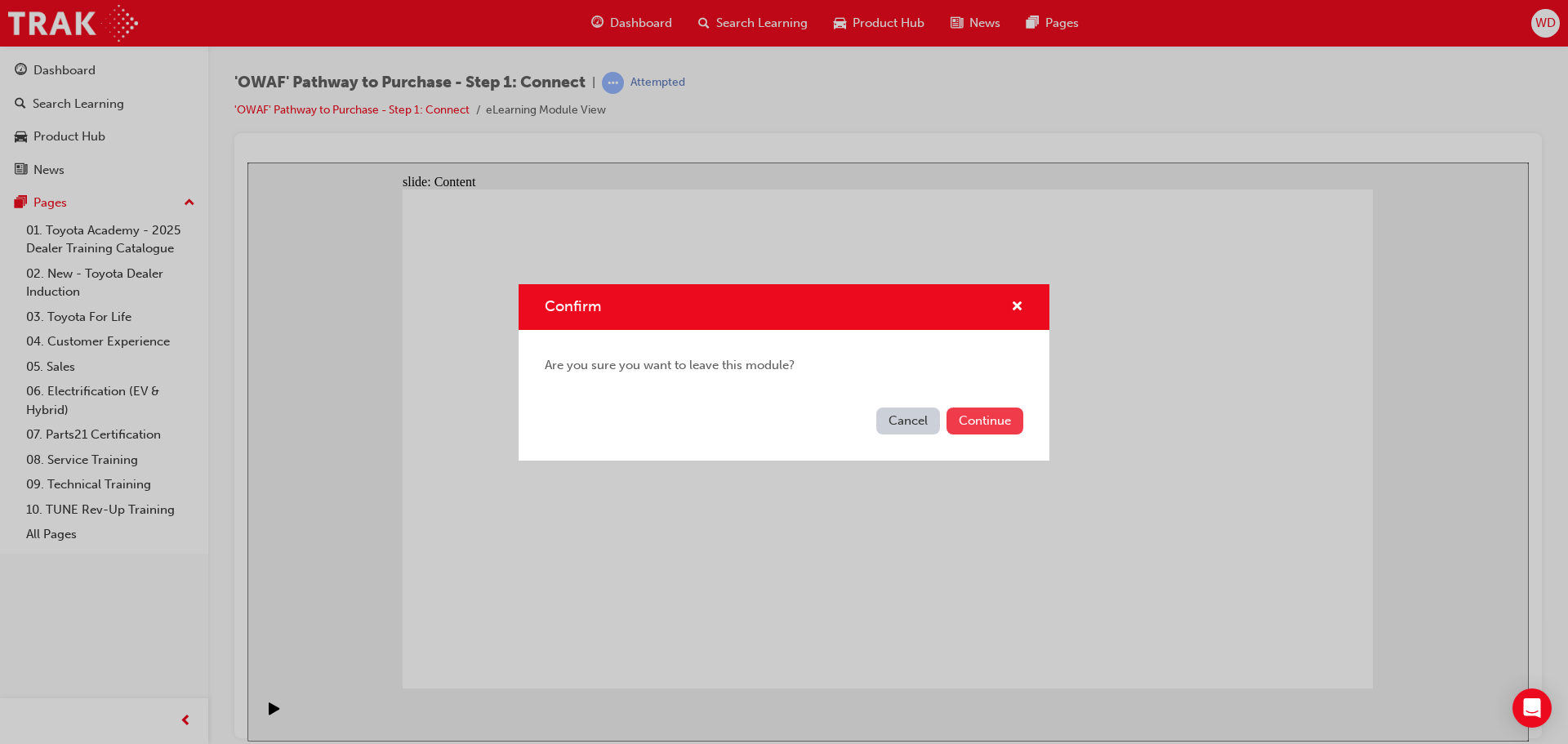
click at [983, 413] on button "Continue" at bounding box center [985, 420] width 77 height 27
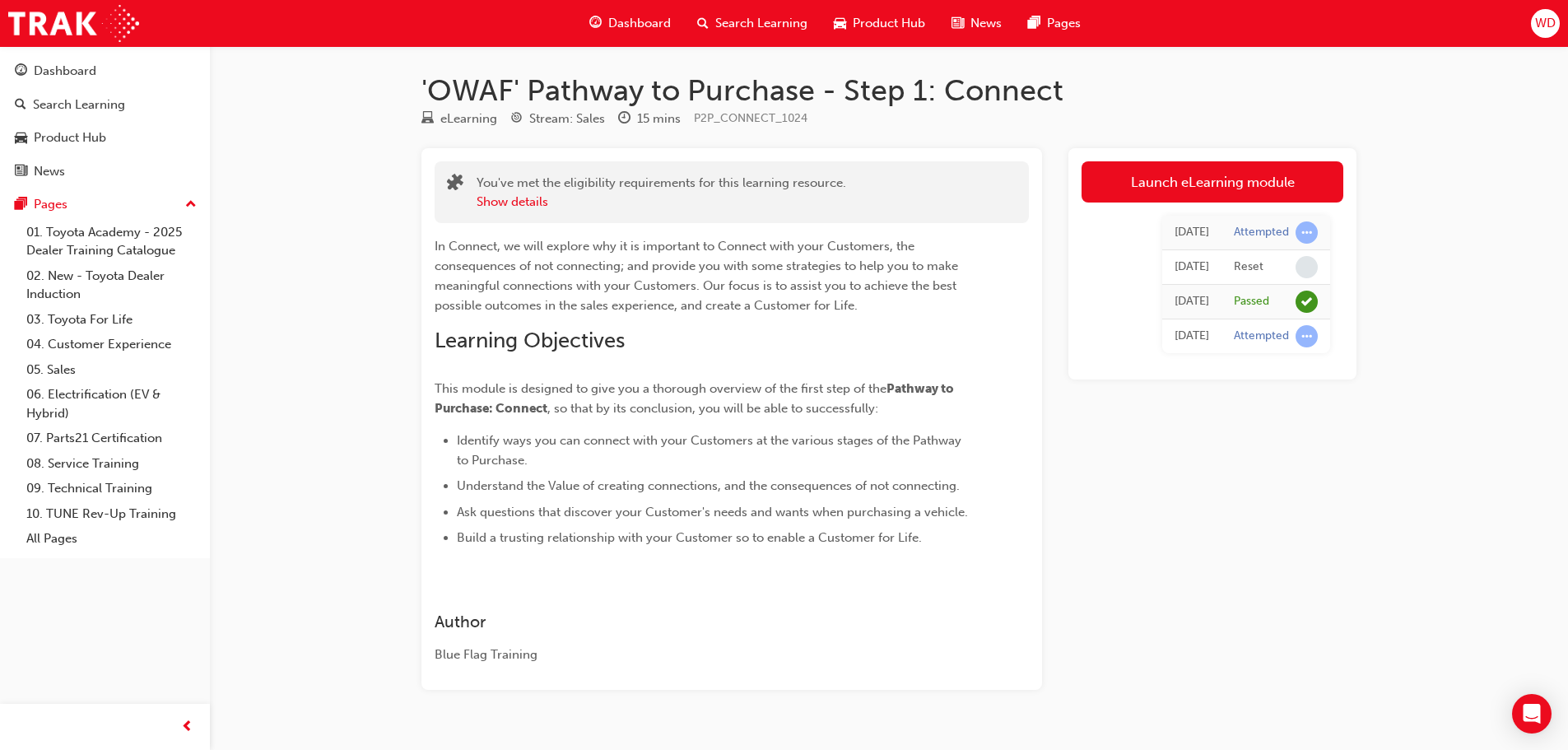
click at [611, 32] on span "Dashboard" at bounding box center [639, 23] width 63 height 19
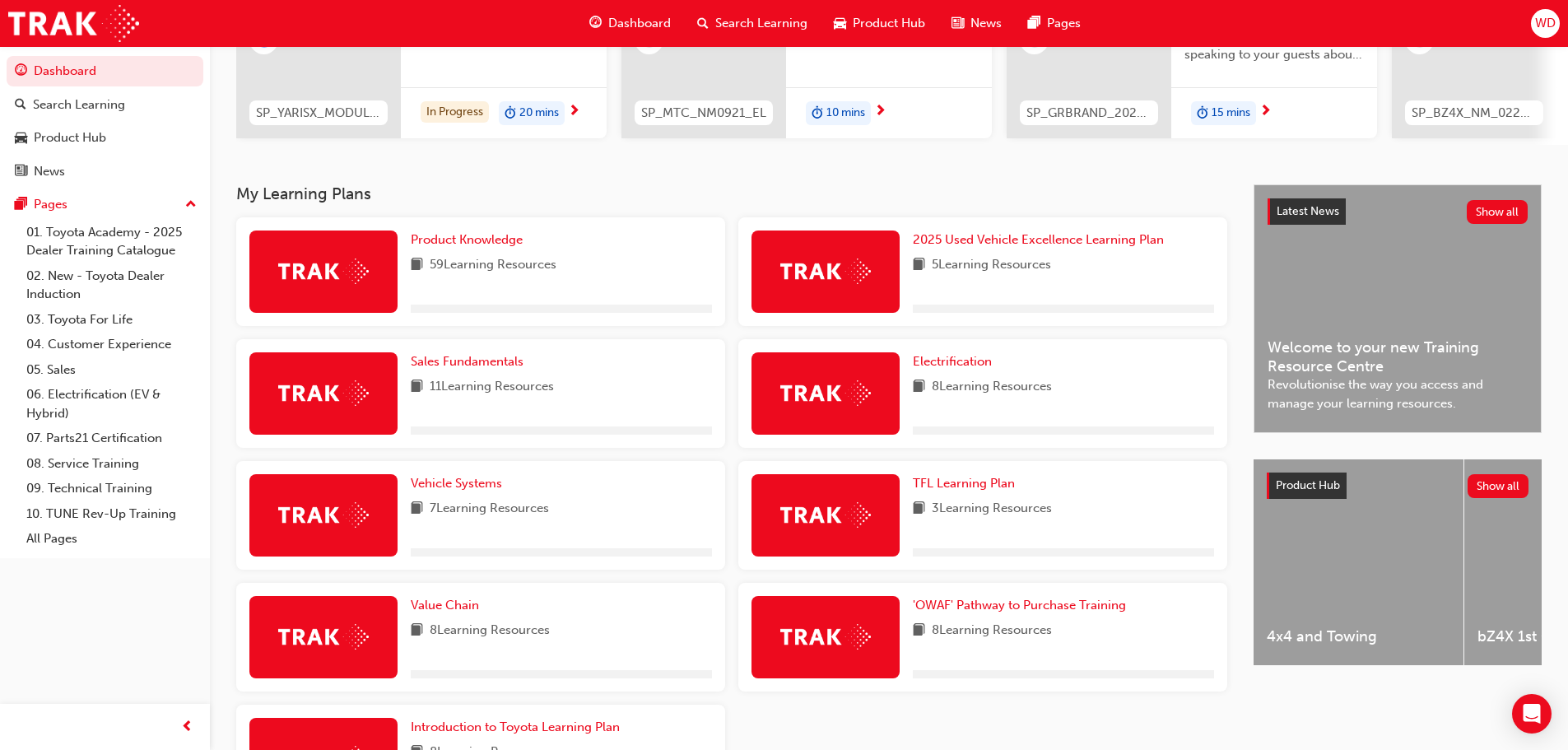
scroll to position [385, 0]
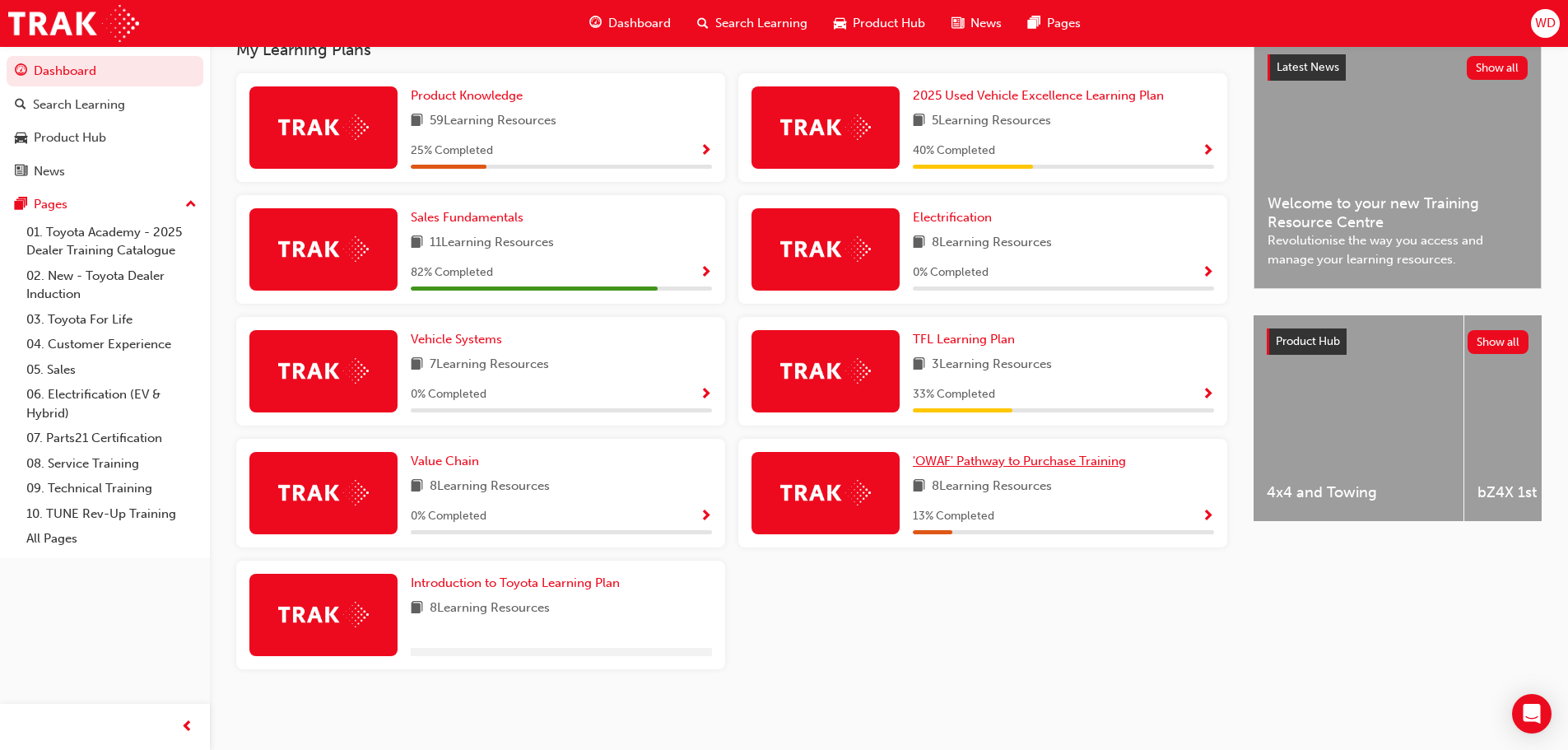
click at [998, 452] on link "'OWAF' Pathway to Purchase Training" at bounding box center [1022, 461] width 220 height 19
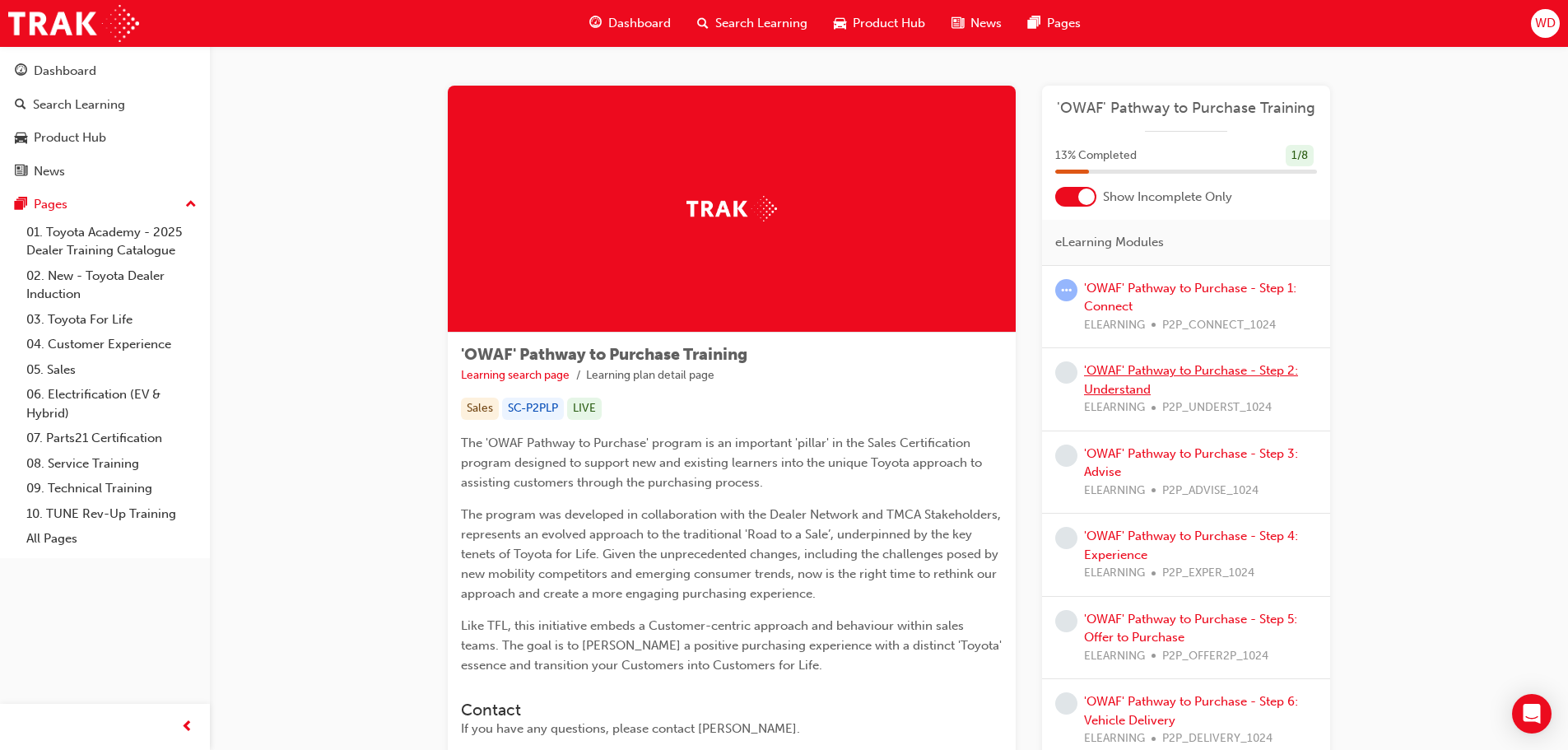
click at [1132, 382] on link "'OWAF' Pathway to Purchase - Step 2: Understand" at bounding box center [1190, 380] width 214 height 34
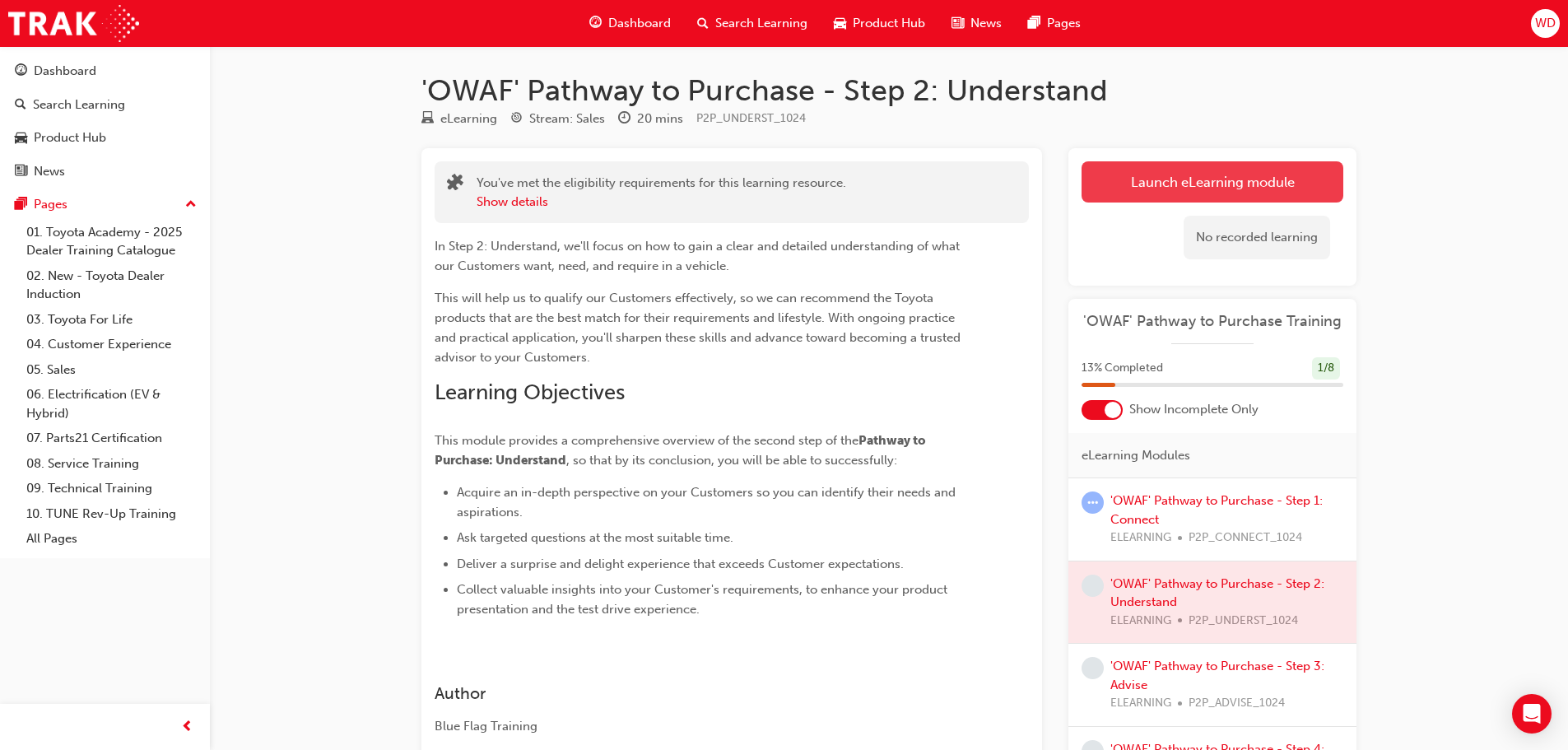
click at [1184, 165] on link "Launch eLearning module" at bounding box center [1212, 181] width 261 height 41
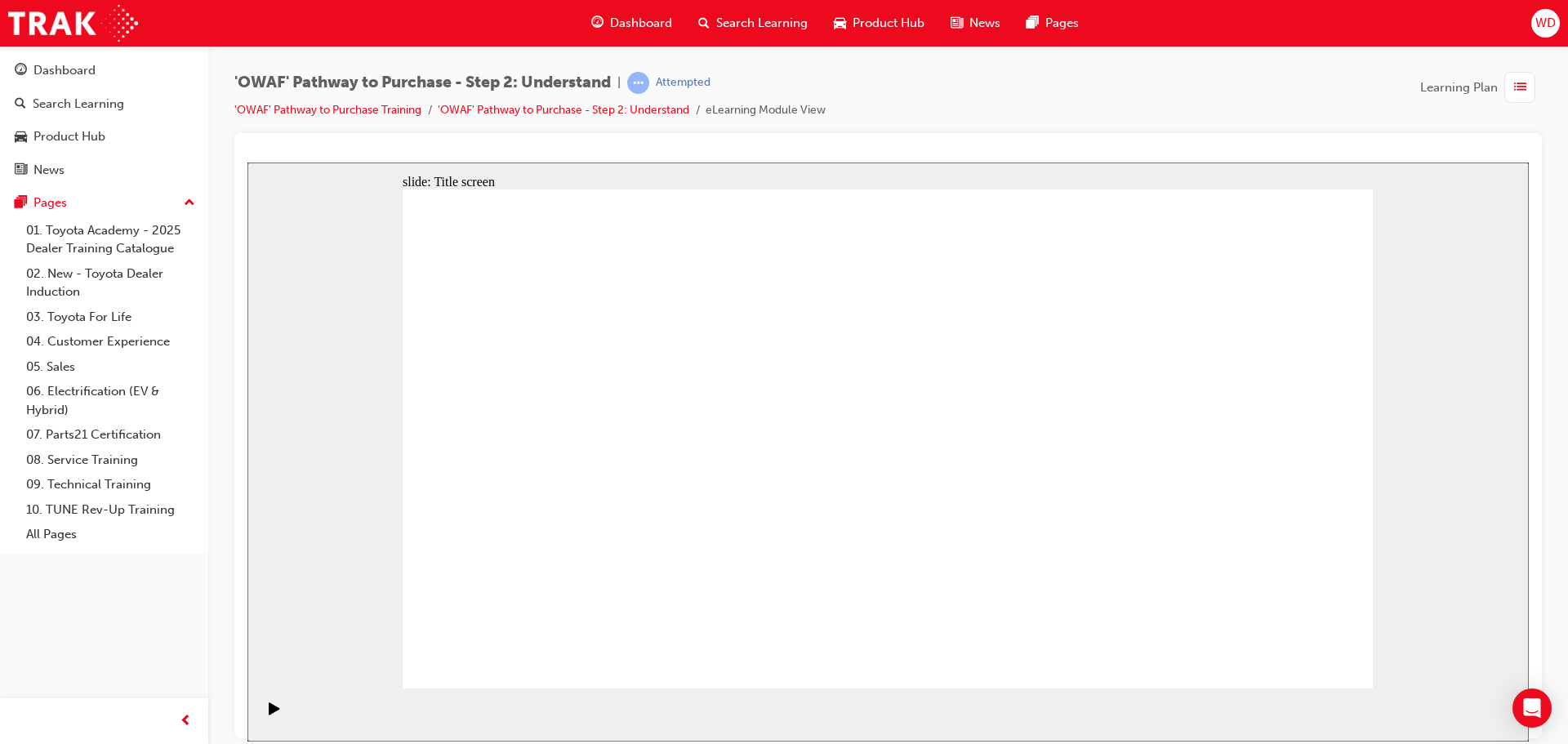
drag, startPoint x: 1016, startPoint y: 241, endPoint x: 1016, endPoint y: 260, distance: 19.0
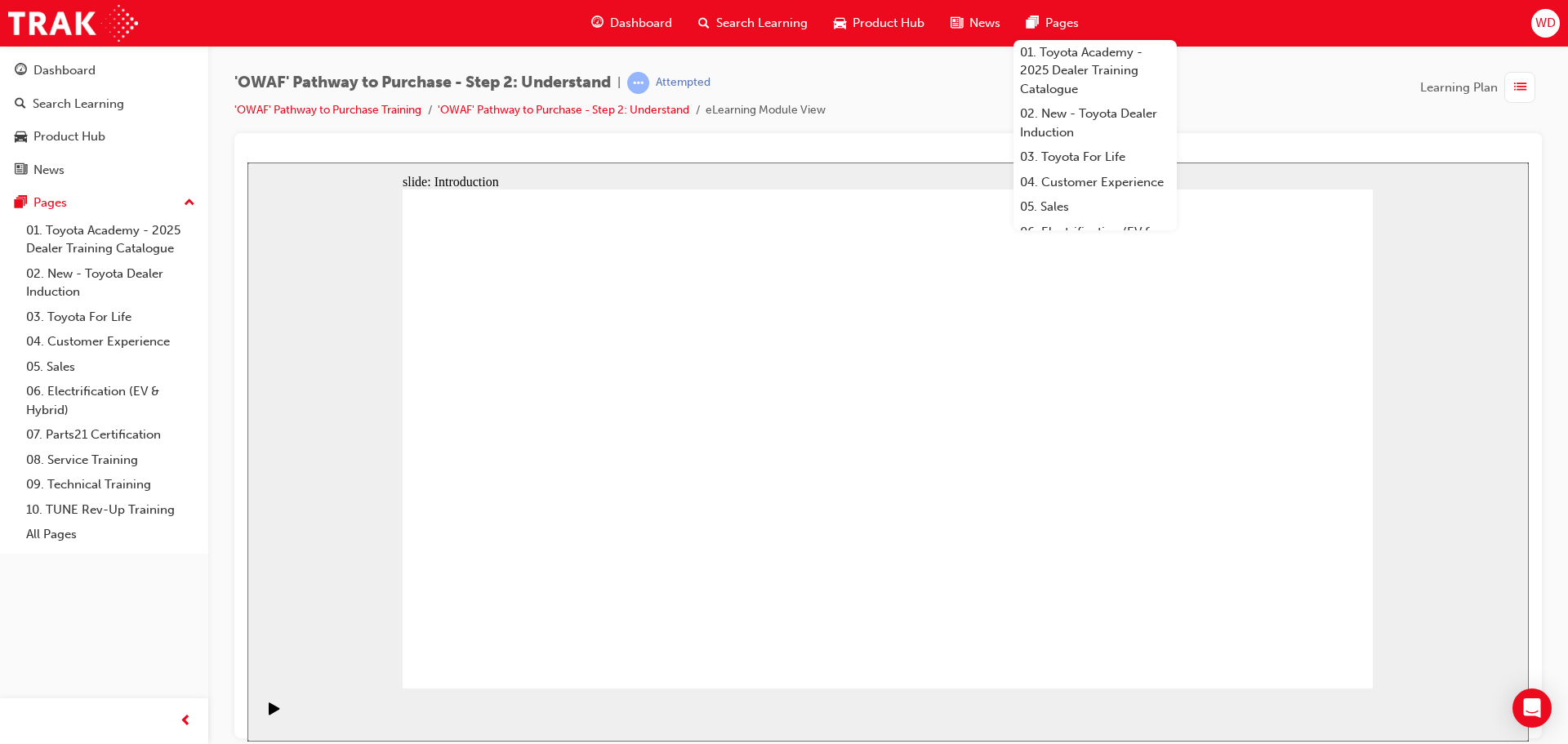
click at [1198, 69] on div "'OWAF' Pathway to Purchase - Step 2: Understand | Attempted 'OWAF' Pathway to P…" at bounding box center [888, 374] width 1360 height 657
click at [1106, 11] on div "Dashboard Search Learning Product Hub News Pages 01. Toyota Academy - 2025 Deal…" at bounding box center [784, 23] width 1568 height 46
click at [1049, 20] on span "Pages" at bounding box center [1062, 23] width 34 height 19
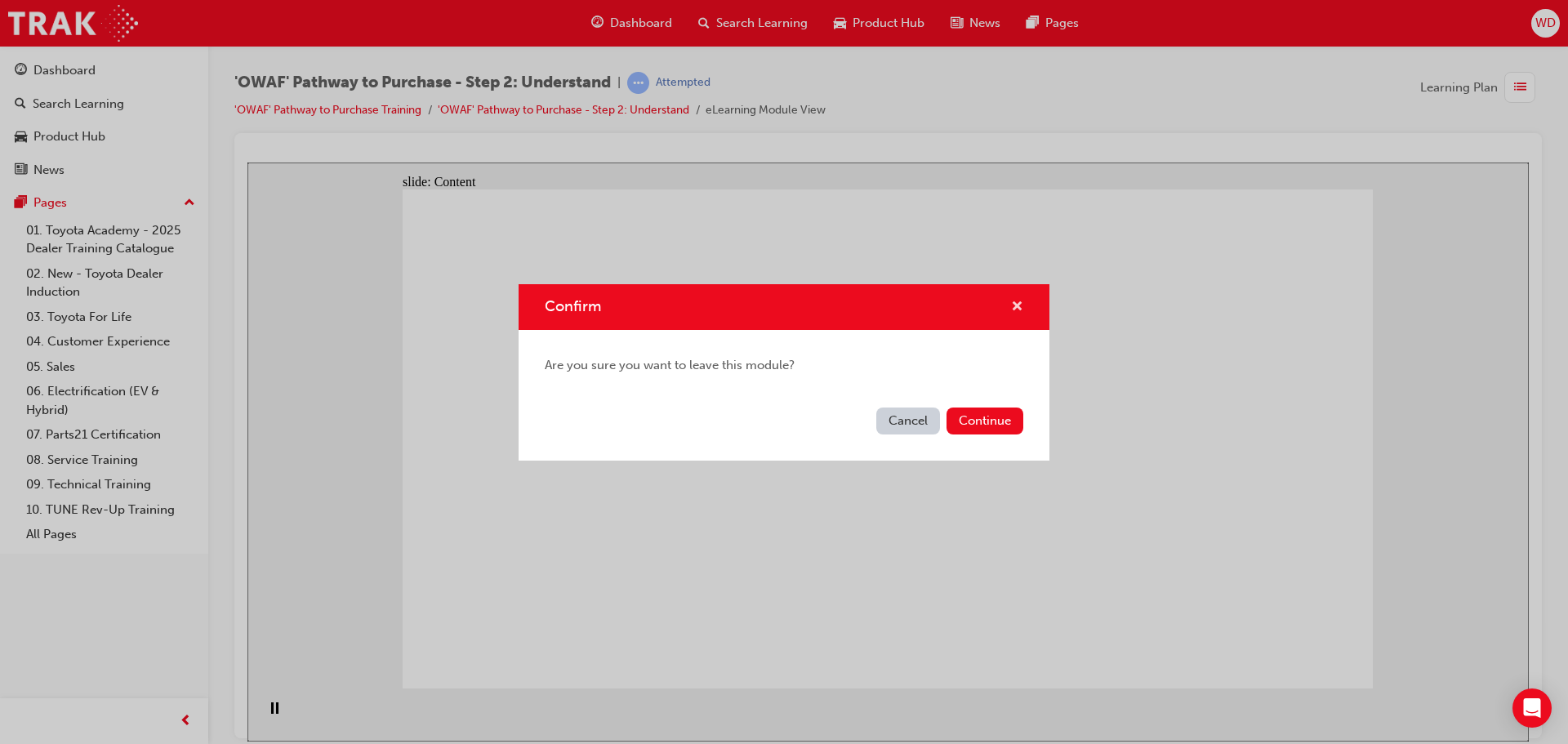
drag, startPoint x: 1017, startPoint y: 303, endPoint x: 770, endPoint y: 140, distance: 295.9
click at [1017, 303] on span "cross-icon" at bounding box center [1017, 308] width 12 height 15
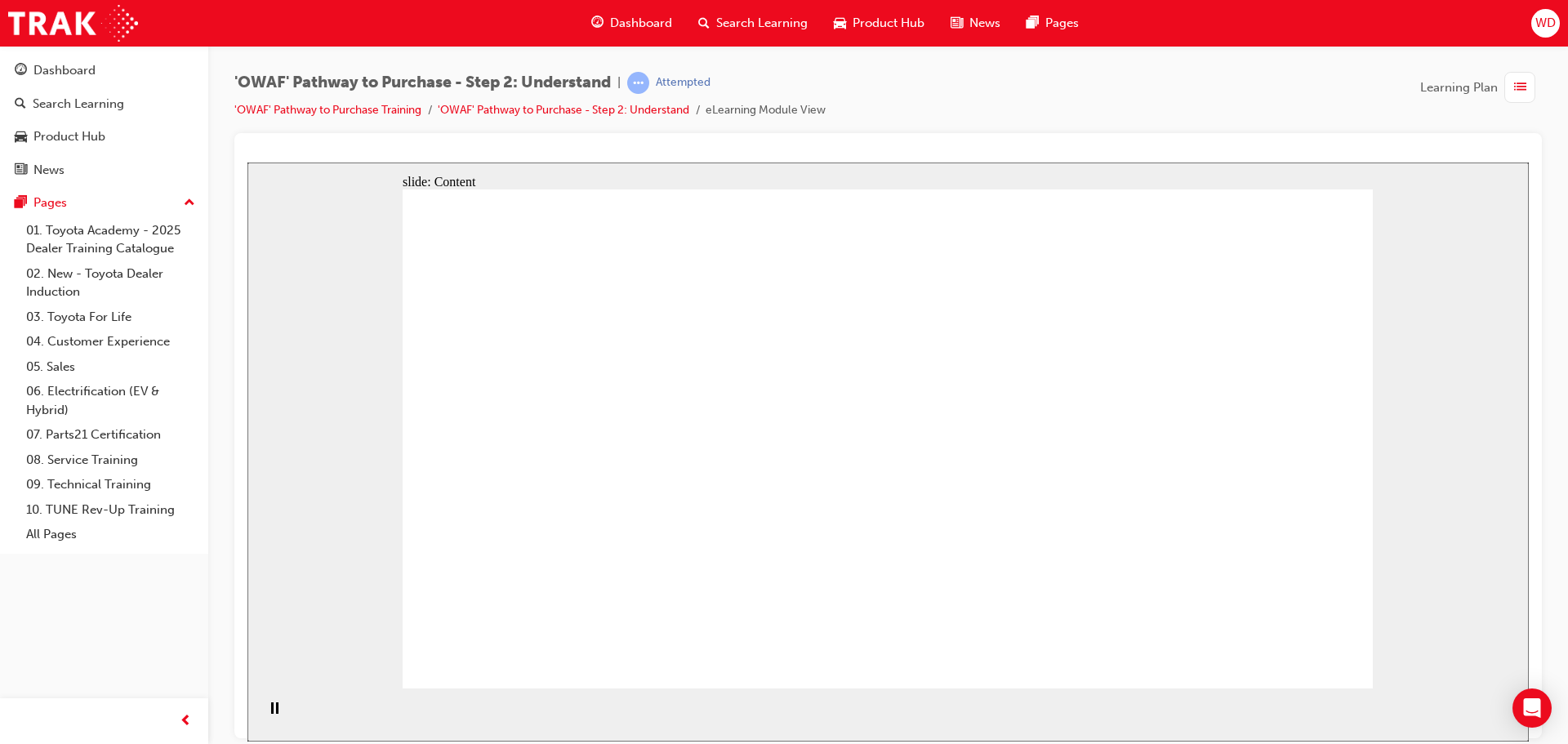
drag, startPoint x: 1168, startPoint y: 202, endPoint x: 1208, endPoint y: 205, distance: 40.1
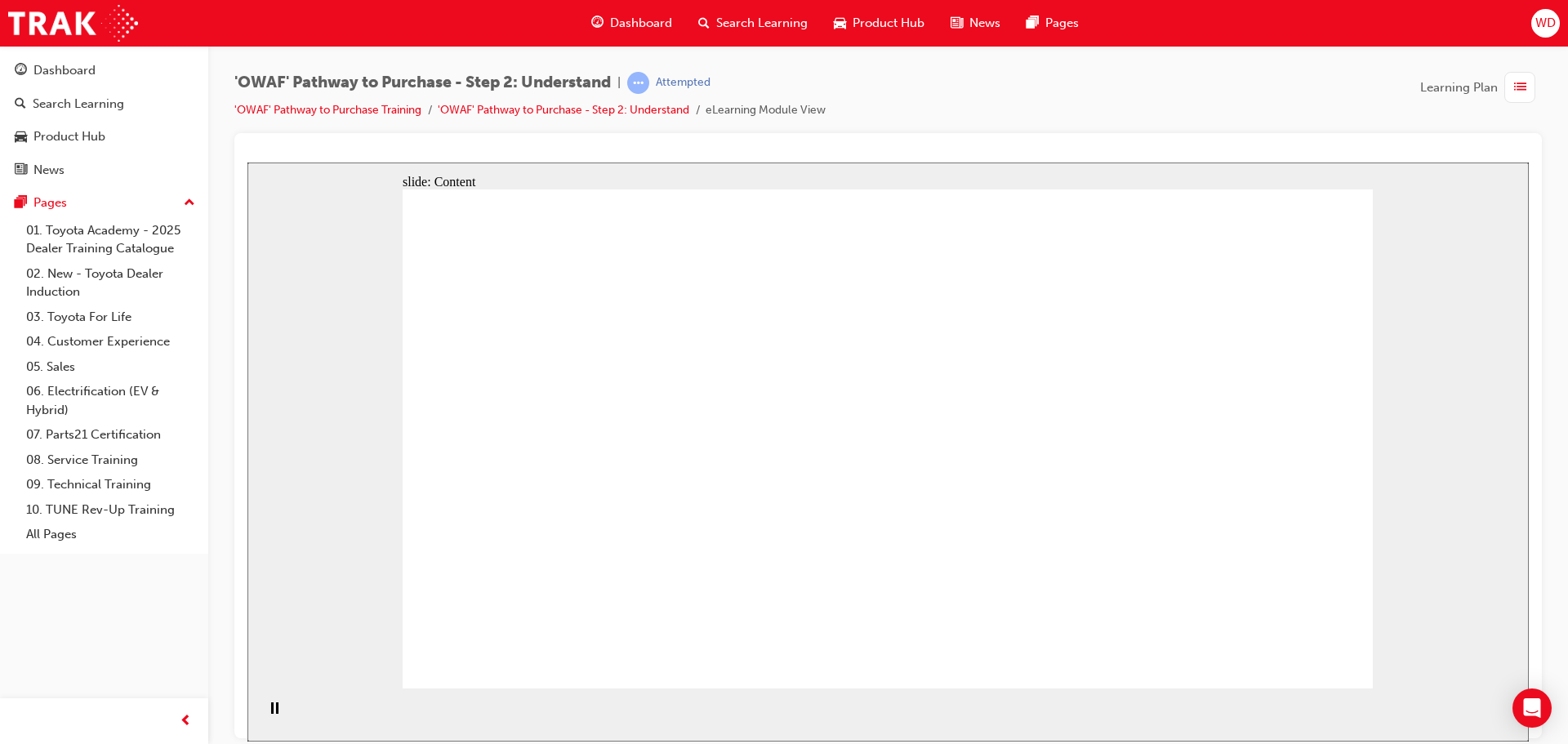
drag, startPoint x: 929, startPoint y: 409, endPoint x: 737, endPoint y: 366, distance: 196.8
drag, startPoint x: 737, startPoint y: 366, endPoint x: 628, endPoint y: 354, distance: 109.7
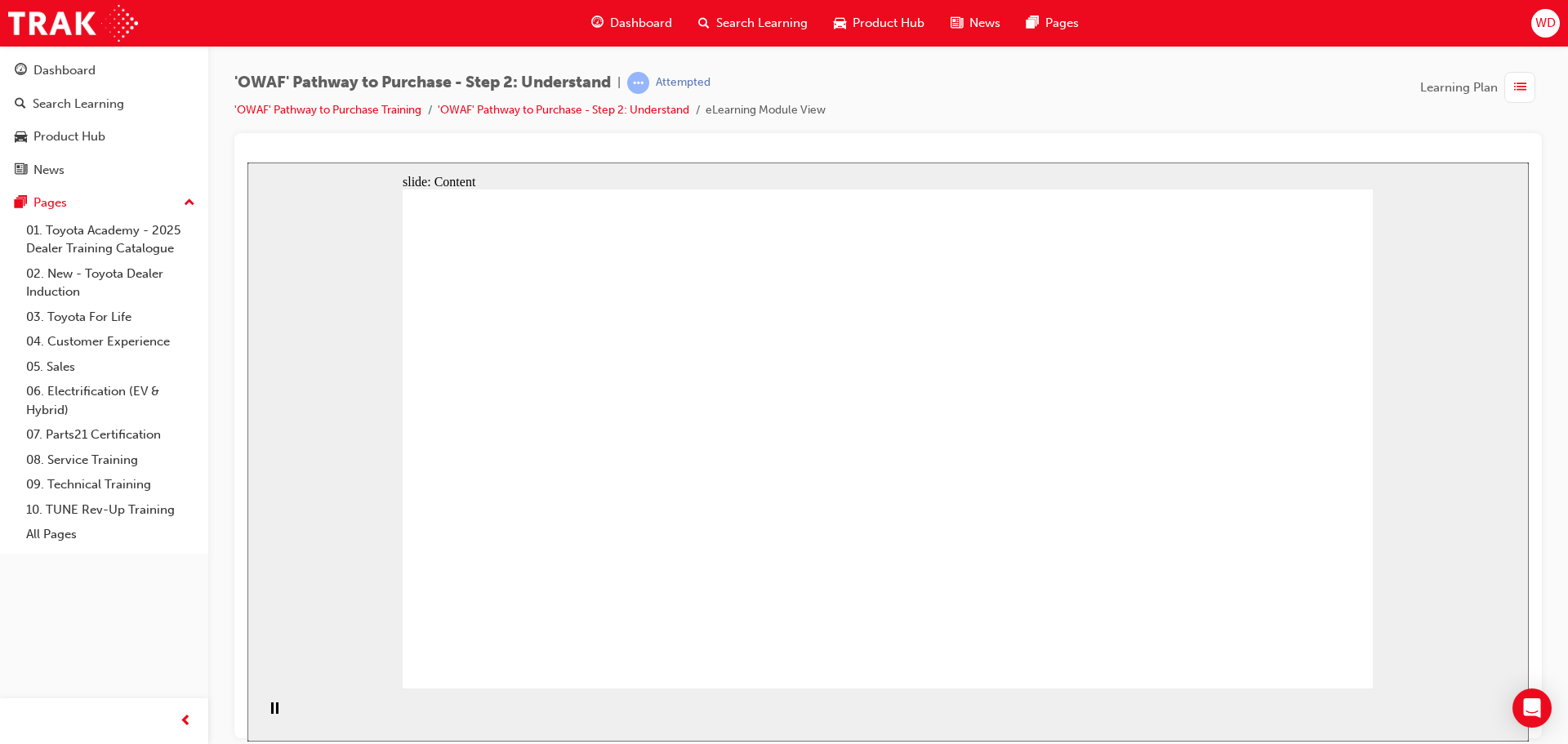
drag, startPoint x: 1114, startPoint y: 382, endPoint x: 1235, endPoint y: 388, distance: 121.1
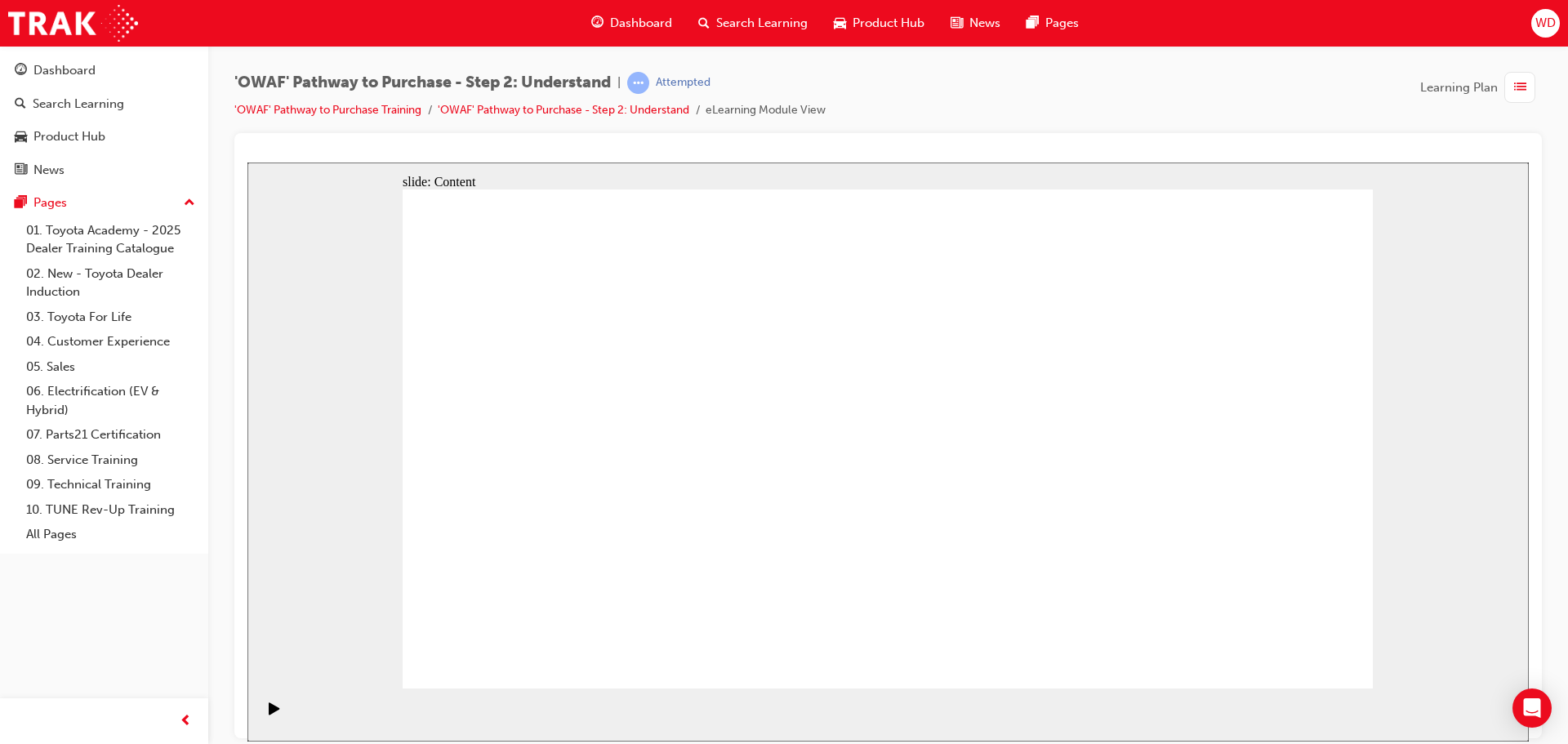
drag, startPoint x: 610, startPoint y: 344, endPoint x: 599, endPoint y: 341, distance: 11.4
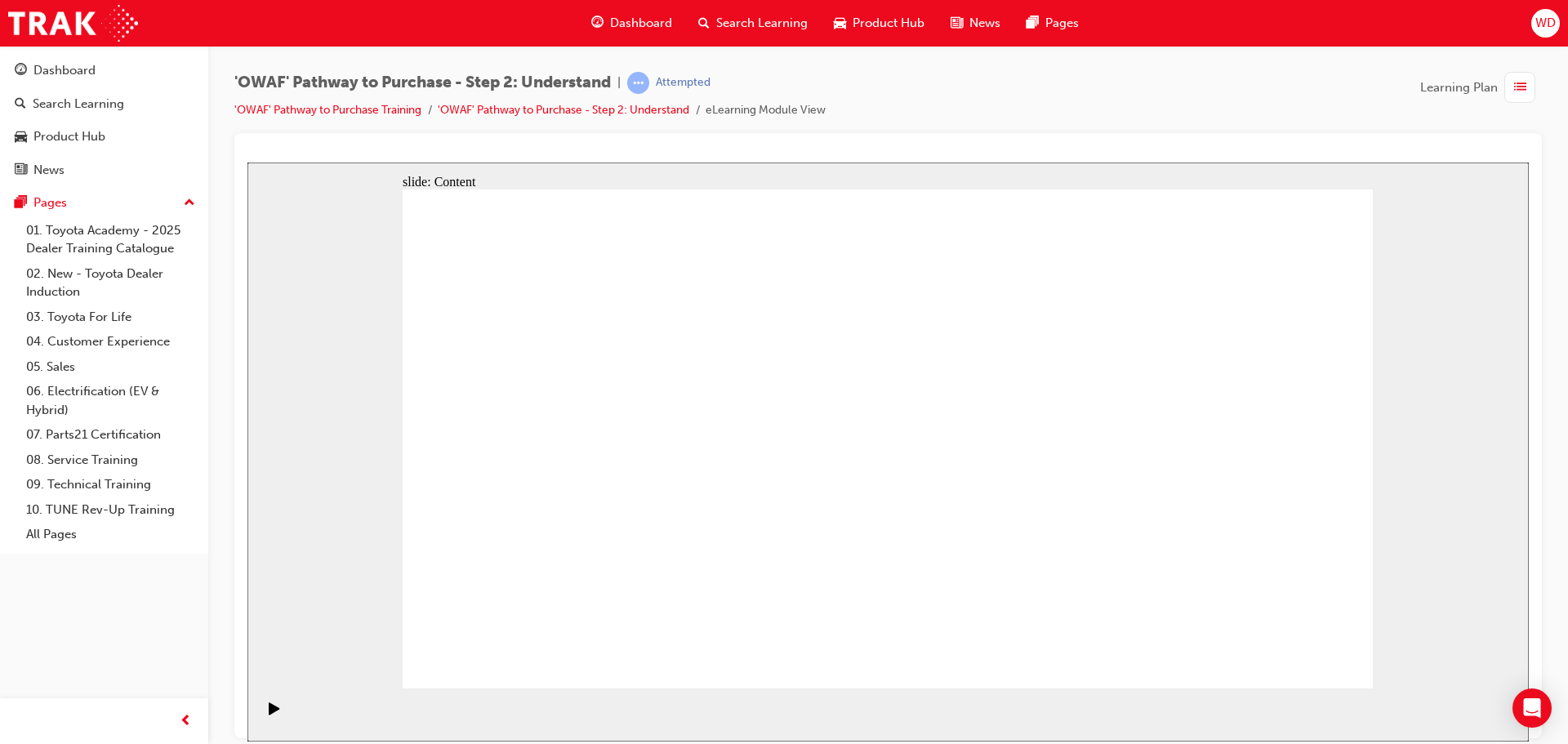
drag, startPoint x: 662, startPoint y: 585, endPoint x: 1007, endPoint y: 591, distance: 345.1
